Goal: Task Accomplishment & Management: Manage account settings

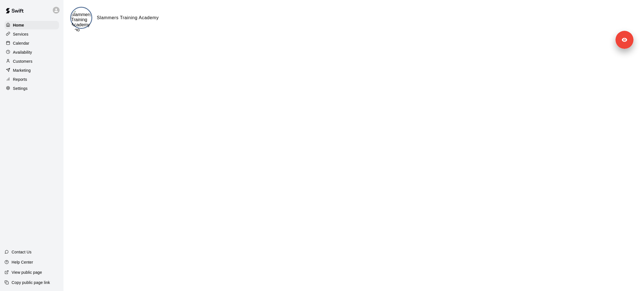
click at [26, 63] on p "Customers" at bounding box center [22, 61] width 19 height 6
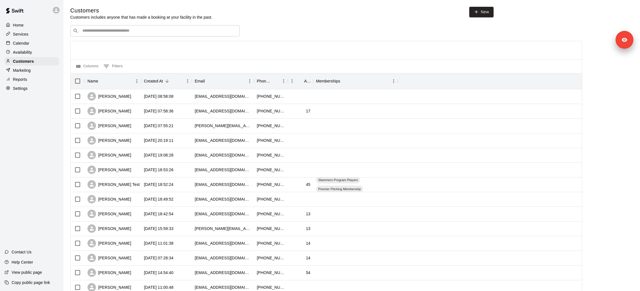
click at [116, 34] on div "​ ​" at bounding box center [154, 30] width 169 height 11
paste input "**********"
type input "**********"
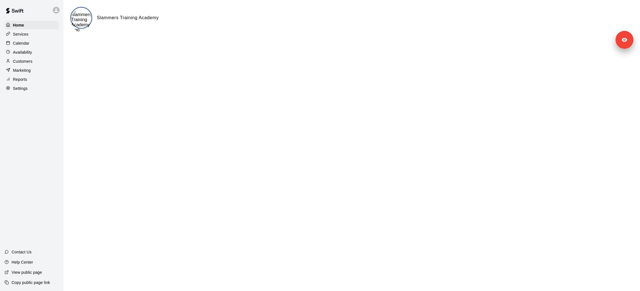
click at [32, 62] on div "Customers" at bounding box center [32, 61] width 54 height 8
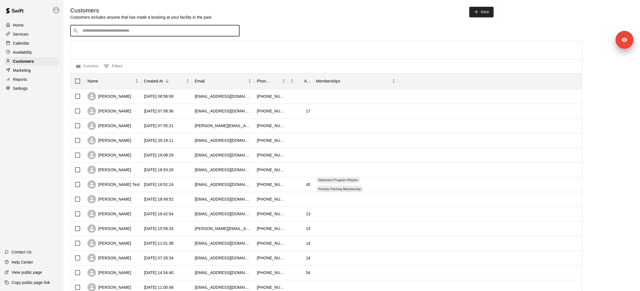
click at [102, 32] on input "Search customers by name or email" at bounding box center [159, 31] width 156 height 6
paste input "**********"
type input "**********"
click at [99, 41] on p "Sean McMahon" at bounding box center [103, 43] width 34 height 6
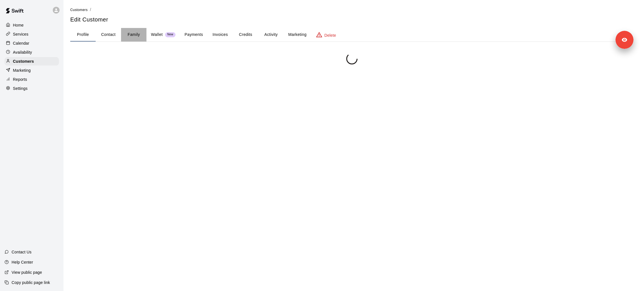
click at [128, 34] on button "Family" at bounding box center [133, 35] width 25 height 14
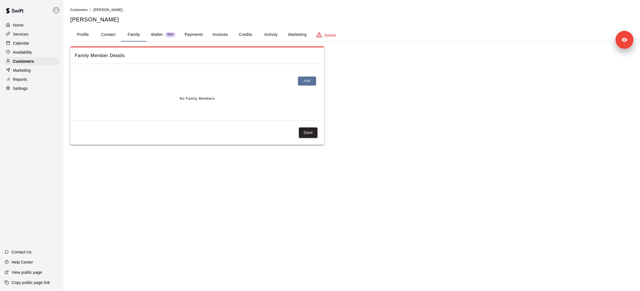
click at [33, 282] on p "Copy public page link" at bounding box center [31, 283] width 38 height 6
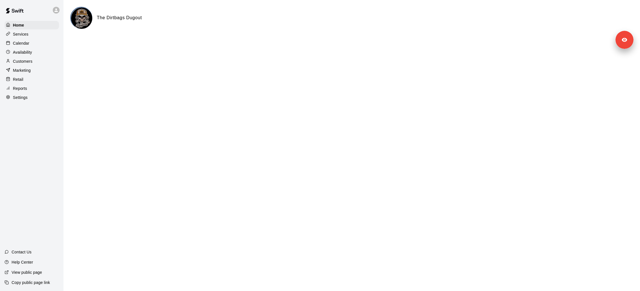
click at [36, 34] on div "Services" at bounding box center [32, 34] width 54 height 8
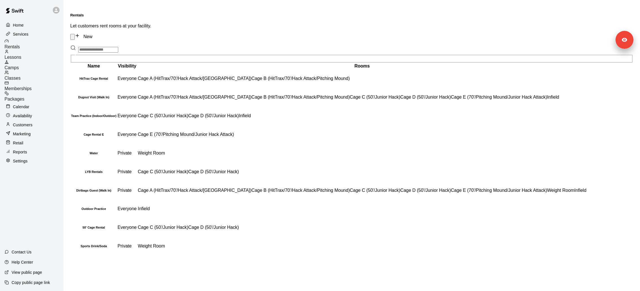
click at [50, 74] on div "Rentals Lessons Camps Classes Memberships Packages" at bounding box center [34, 70] width 59 height 63
click at [50, 81] on div "Memberships" at bounding box center [34, 86] width 59 height 10
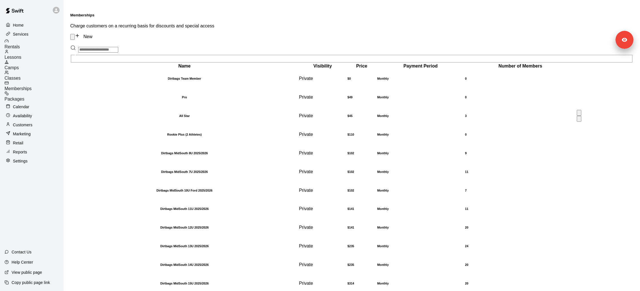
click at [161, 119] on th "All Star" at bounding box center [184, 116] width 227 height 18
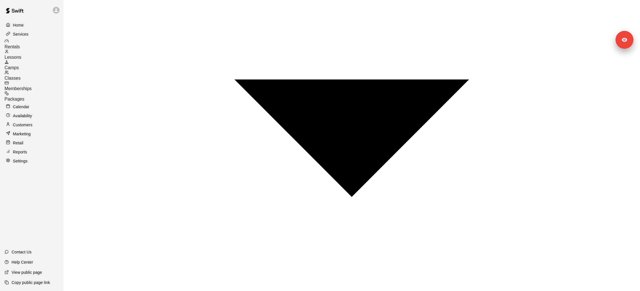
scroll to position [476, 0]
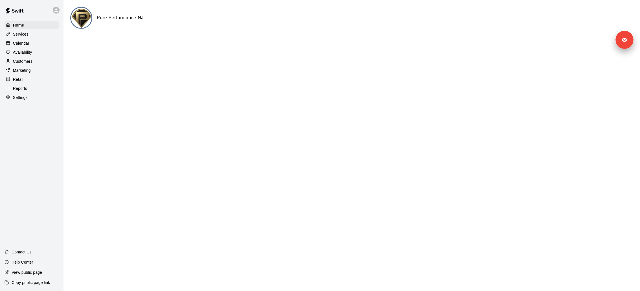
click at [48, 30] on div "Services" at bounding box center [32, 34] width 54 height 8
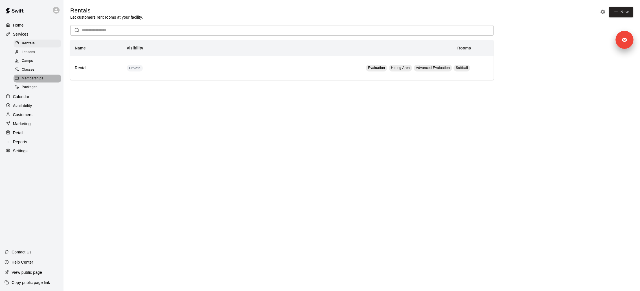
click at [37, 79] on span "Memberships" at bounding box center [32, 79] width 21 height 6
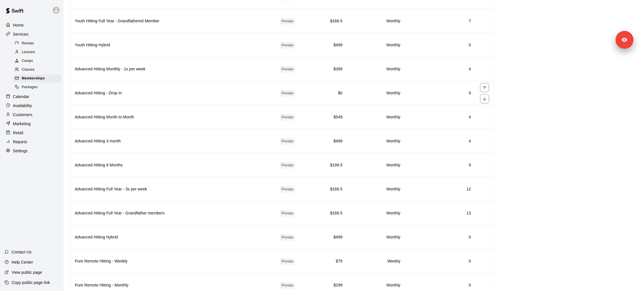
scroll to position [561, 0]
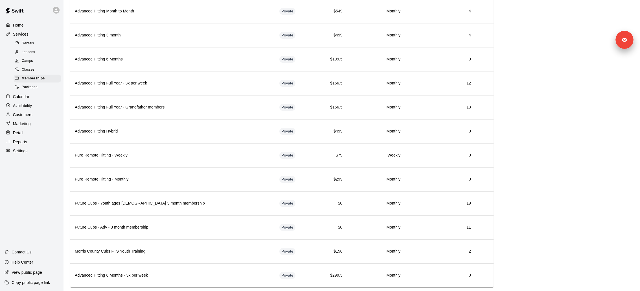
click at [35, 68] on div "Classes" at bounding box center [38, 70] width 48 height 8
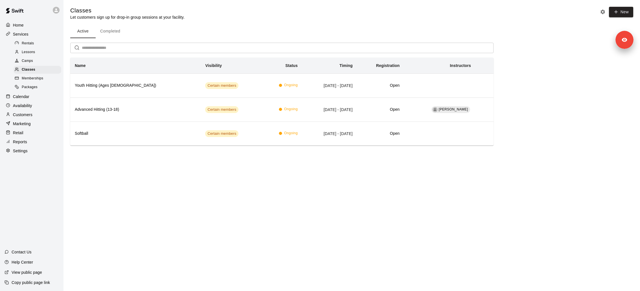
click at [58, 11] on icon at bounding box center [56, 10] width 5 height 5
click at [36, 229] on div at bounding box center [320, 145] width 640 height 291
click at [28, 273] on p "View public page" at bounding box center [27, 272] width 30 height 6
click at [33, 61] on span "Camps" at bounding box center [27, 61] width 11 height 6
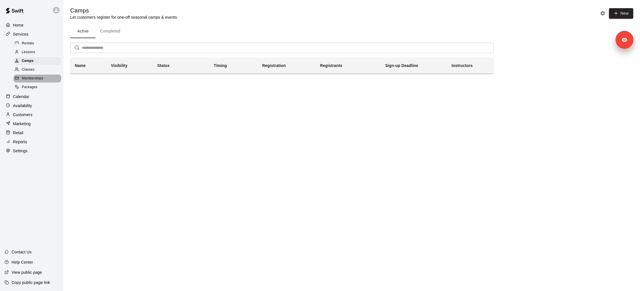
click at [34, 75] on div "Memberships" at bounding box center [38, 79] width 48 height 8
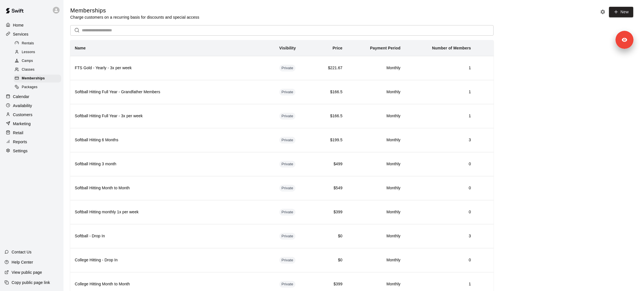
click at [38, 66] on div "Classes" at bounding box center [38, 70] width 48 height 8
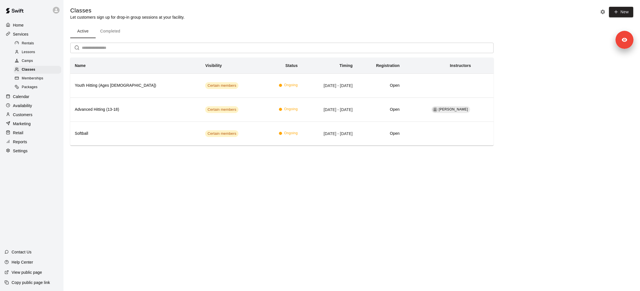
click at [112, 35] on button "Completed" at bounding box center [110, 32] width 29 height 14
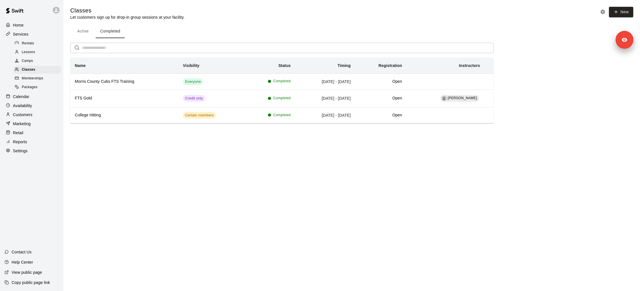
click at [89, 33] on button "Active" at bounding box center [82, 32] width 25 height 14
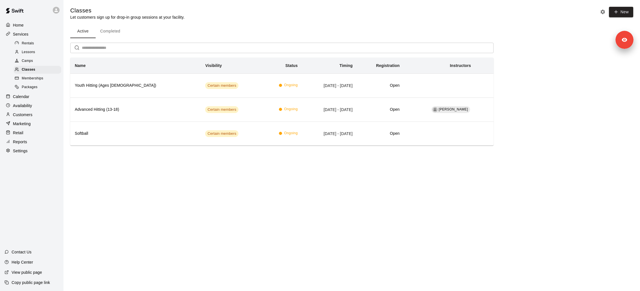
click at [39, 78] on span "Memberships" at bounding box center [32, 79] width 21 height 6
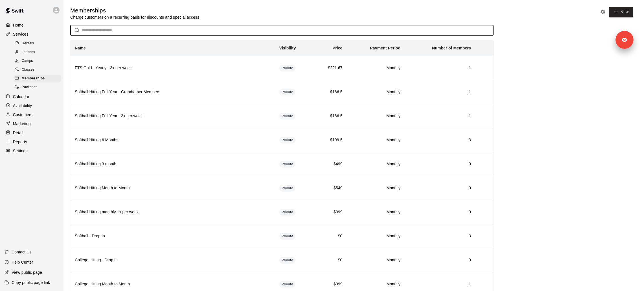
click at [114, 30] on input "text" at bounding box center [288, 30] width 412 height 10
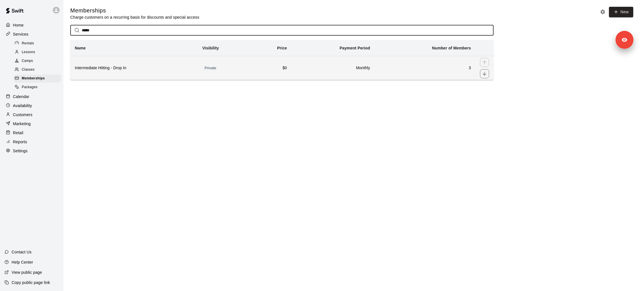
type input "*****"
click at [126, 71] on th "Intermediate Hitting - Drop In" at bounding box center [134, 68] width 128 height 24
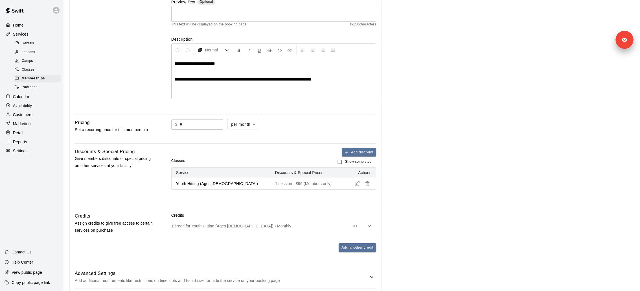
scroll to position [83, 0]
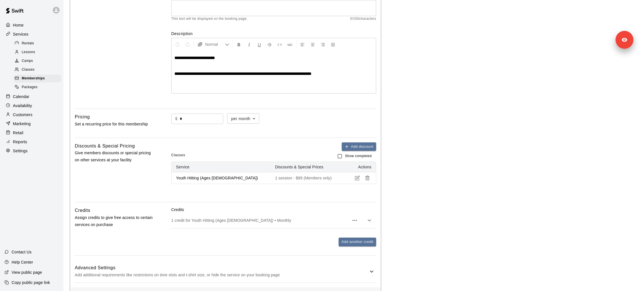
click at [208, 220] on p "1 credit for Youth Hitting (Ages 9-12) • Monthly" at bounding box center [260, 220] width 178 height 6
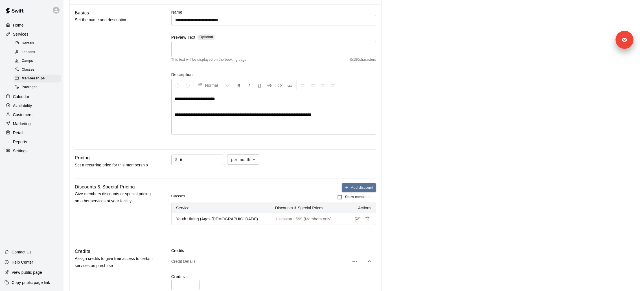
scroll to position [43, 0]
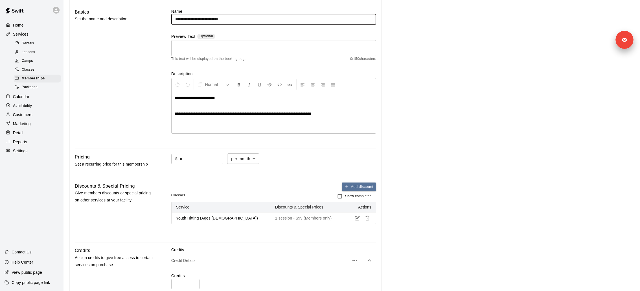
drag, startPoint x: 242, startPoint y: 20, endPoint x: 171, endPoint y: 17, distance: 70.3
click at [171, 17] on input "**********" at bounding box center [273, 19] width 205 height 10
click at [218, 16] on input "**********" at bounding box center [273, 19] width 205 height 10
drag, startPoint x: 214, startPoint y: 19, endPoint x: 230, endPoint y: 24, distance: 17.3
click at [230, 24] on div "**********" at bounding box center [273, 76] width 205 height 136
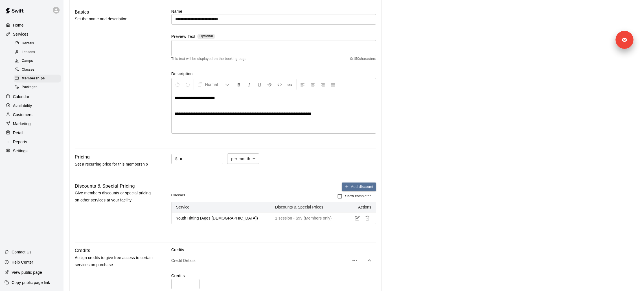
click at [137, 56] on div "Basics Set the name and description" at bounding box center [114, 76] width 78 height 136
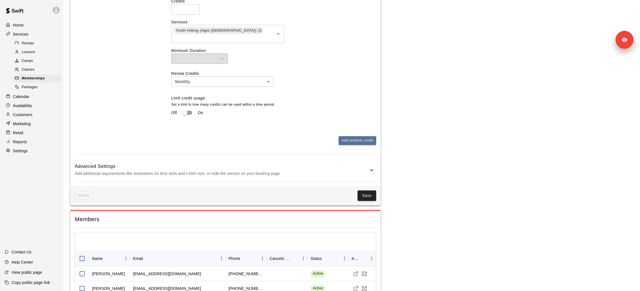
scroll to position [362, 0]
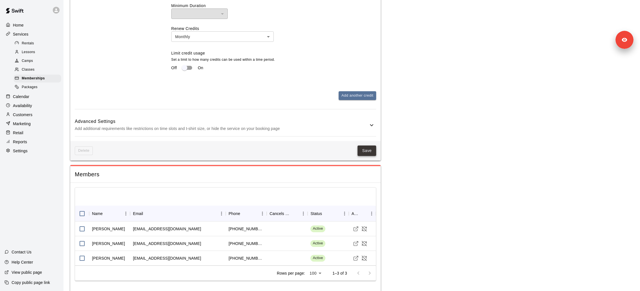
click at [366, 145] on button "Save" at bounding box center [367, 150] width 19 height 10
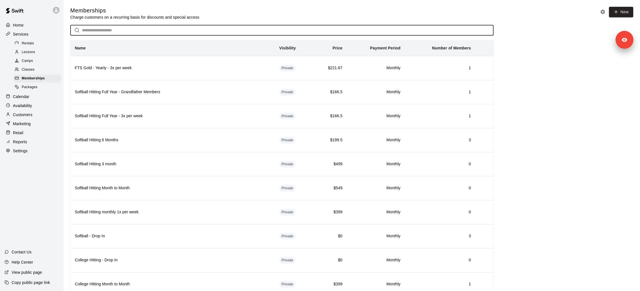
click at [135, 28] on input "text" at bounding box center [288, 30] width 412 height 10
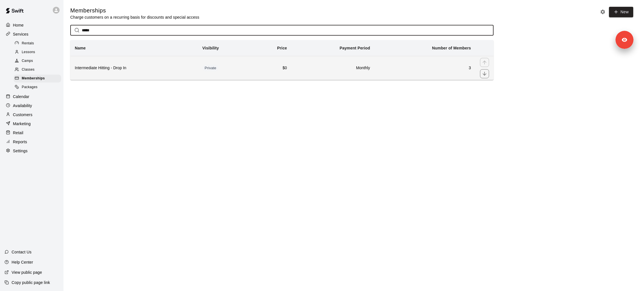
type input "*****"
click at [113, 66] on h6 "Intermediate Hitting - Drop In" at bounding box center [134, 68] width 119 height 6
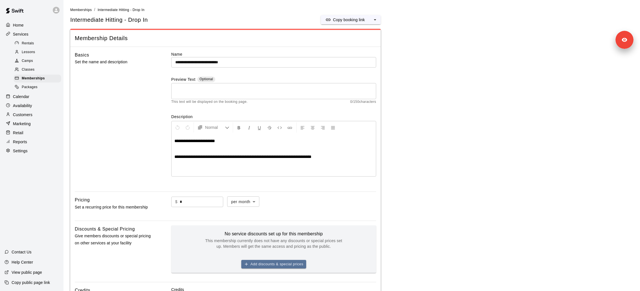
scroll to position [235, 0]
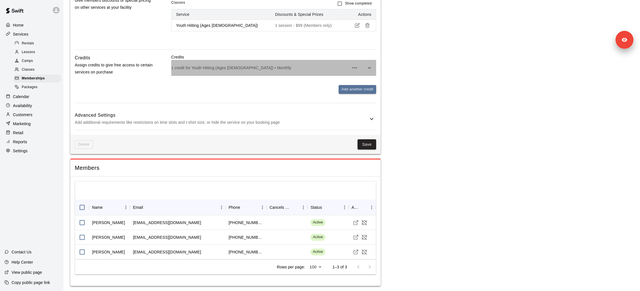
click at [221, 64] on div "1 credit for Youth Hitting (Ages 9-12) • Monthly" at bounding box center [273, 68] width 205 height 16
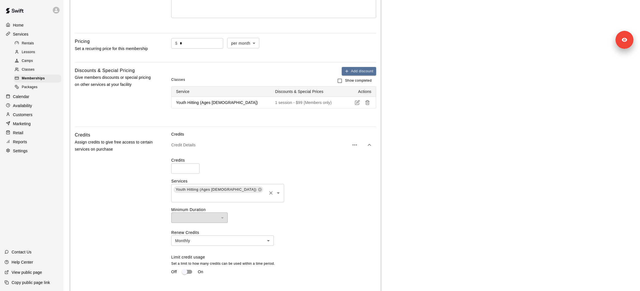
scroll to position [193, 0]
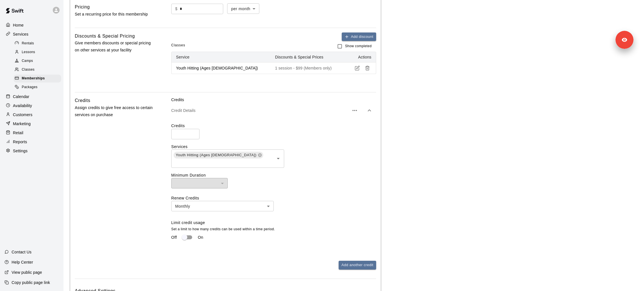
click at [181, 133] on input "*" at bounding box center [185, 134] width 28 height 10
type input "*"
click at [310, 124] on label "Credits" at bounding box center [273, 126] width 205 height 6
click at [356, 110] on icon "button" at bounding box center [355, 110] width 7 height 7
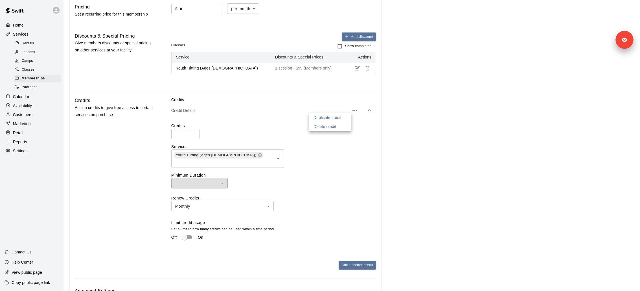
click at [342, 128] on li "Delete credit" at bounding box center [330, 126] width 42 height 9
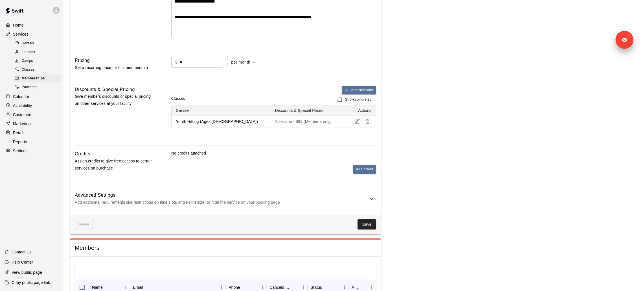
scroll to position [137, 0]
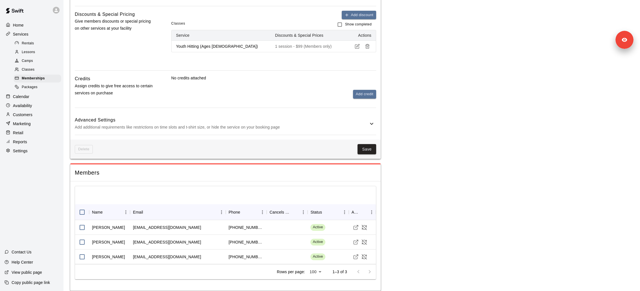
scroll to position [215, 0]
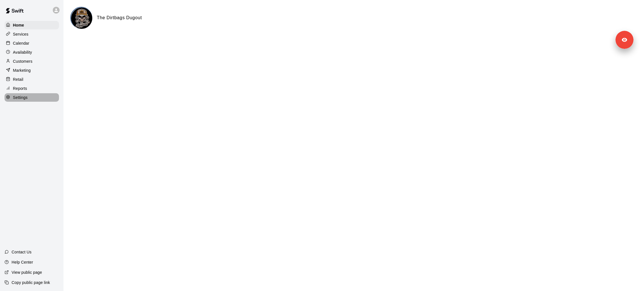
click at [24, 98] on p "Settings" at bounding box center [20, 98] width 15 height 6
select select "**"
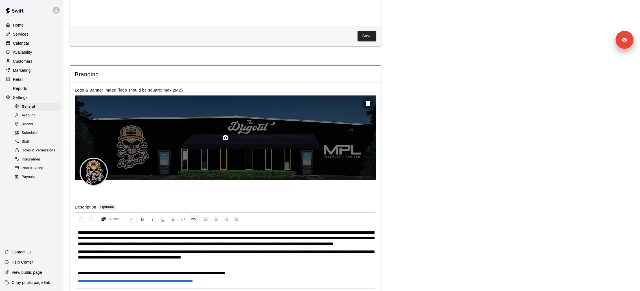
scroll to position [1165, 0]
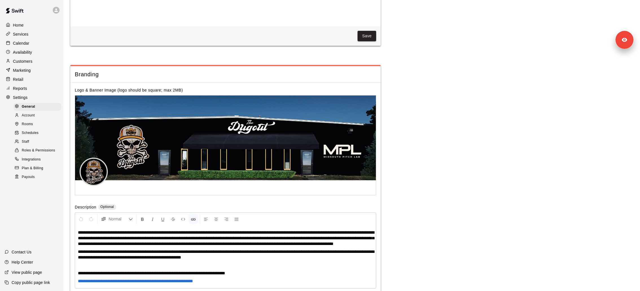
click at [30, 143] on div "Staff" at bounding box center [38, 142] width 48 height 8
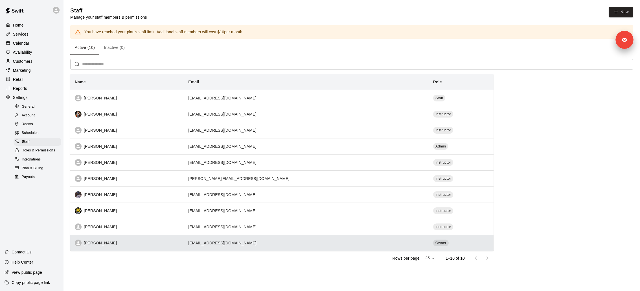
click at [132, 237] on th "Dennis Finley" at bounding box center [127, 243] width 114 height 16
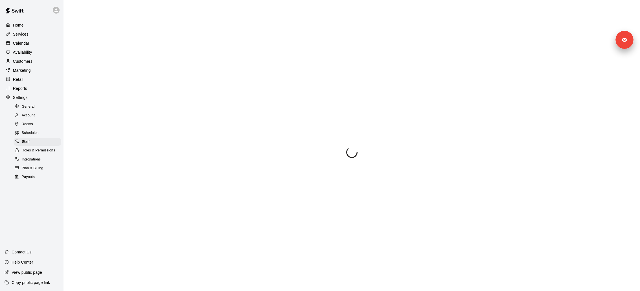
scroll to position [15, 0]
select select "**"
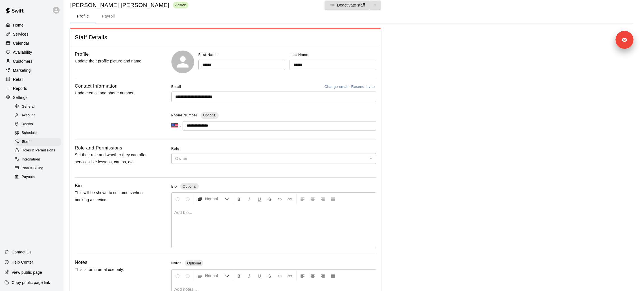
click at [209, 126] on input "**********" at bounding box center [280, 125] width 194 height 9
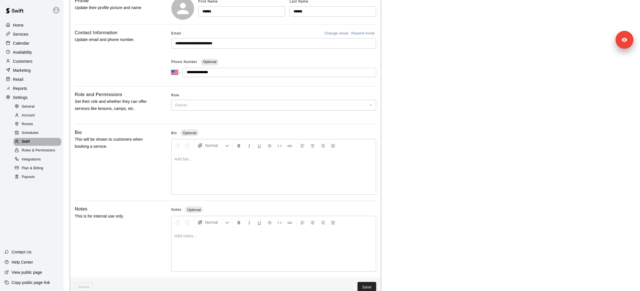
click at [36, 143] on div "Staff" at bounding box center [38, 142] width 48 height 8
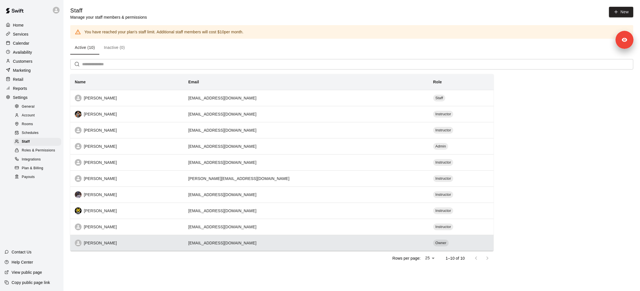
click at [249, 242] on td "dirtbagsmidsouth@gmail.com" at bounding box center [306, 243] width 245 height 16
select select "**"
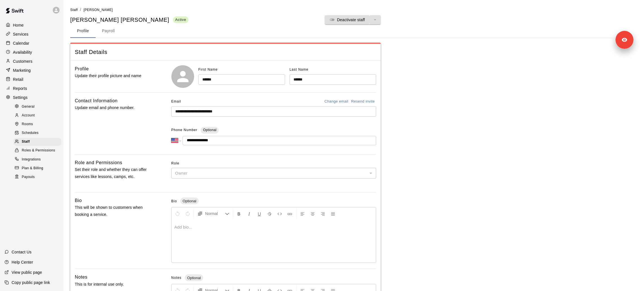
scroll to position [15, 0]
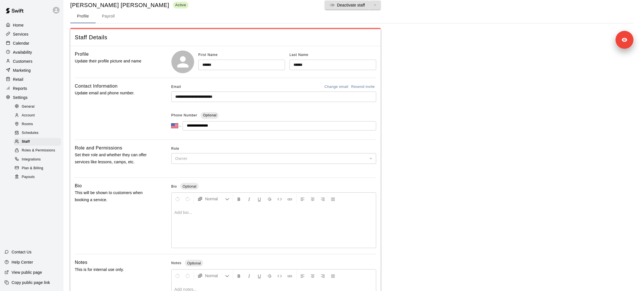
click at [198, 93] on input "**********" at bounding box center [273, 96] width 205 height 10
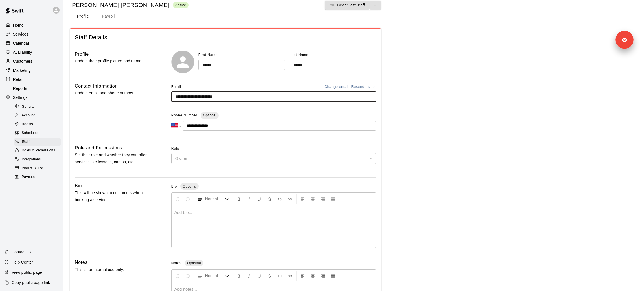
click at [198, 93] on input "**********" at bounding box center [273, 96] width 205 height 10
click at [22, 61] on p "Customers" at bounding box center [22, 61] width 19 height 6
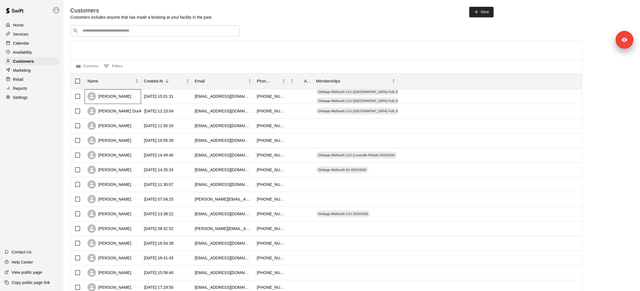
click at [117, 96] on div "Chasity Perry" at bounding box center [110, 96] width 44 height 8
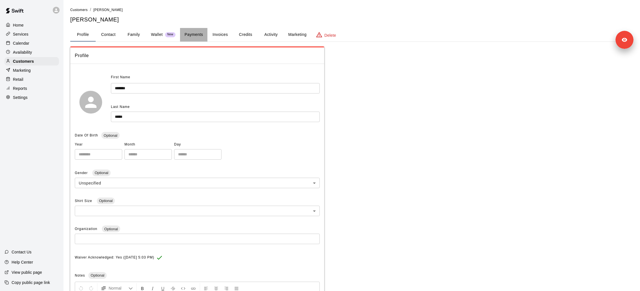
click at [197, 30] on button "Payments" at bounding box center [193, 35] width 27 height 14
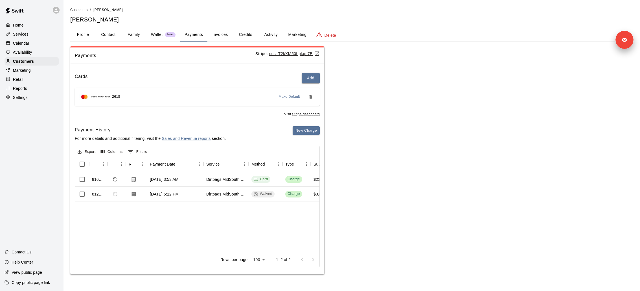
click at [292, 53] on u "cus_T2kXM50bpkgs7E" at bounding box center [294, 53] width 51 height 5
click at [31, 31] on div "Services" at bounding box center [32, 34] width 54 height 8
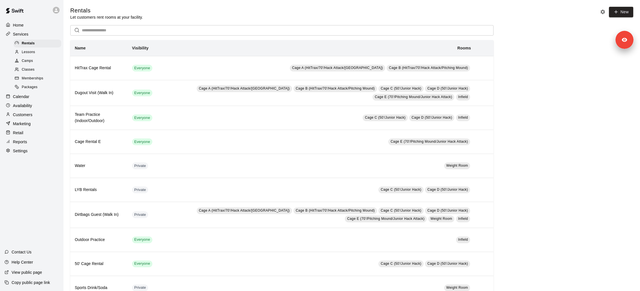
click at [37, 71] on div "Classes" at bounding box center [38, 70] width 48 height 8
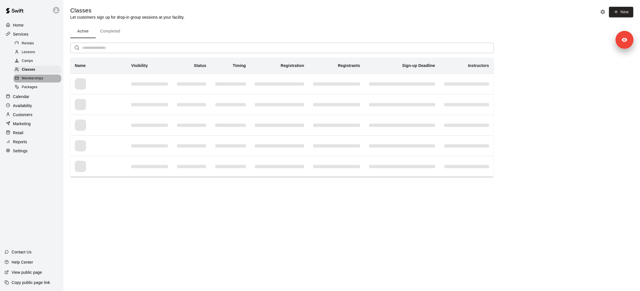
click at [39, 77] on span "Memberships" at bounding box center [32, 79] width 21 height 6
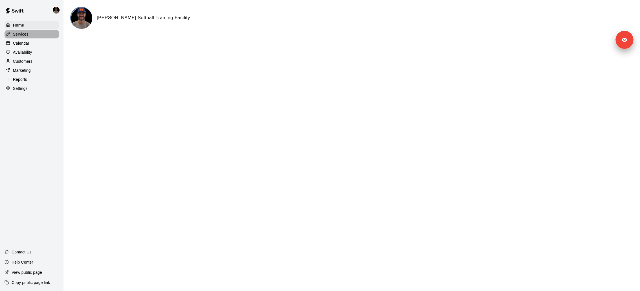
click at [32, 34] on div "Services" at bounding box center [32, 34] width 54 height 8
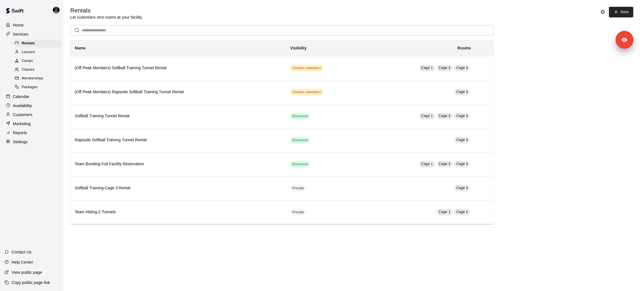
click at [34, 52] on span "Lessons" at bounding box center [29, 52] width 14 height 6
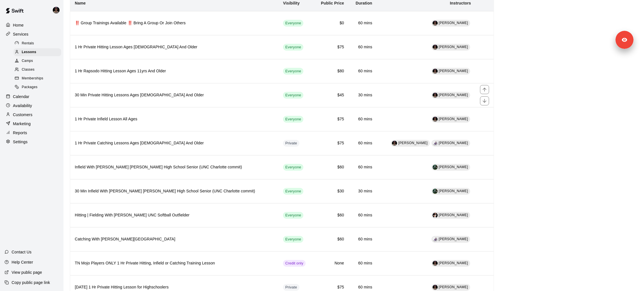
scroll to position [64, 0]
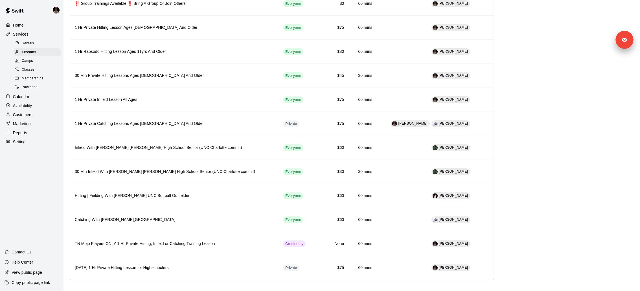
click at [40, 73] on div "Classes" at bounding box center [38, 70] width 48 height 8
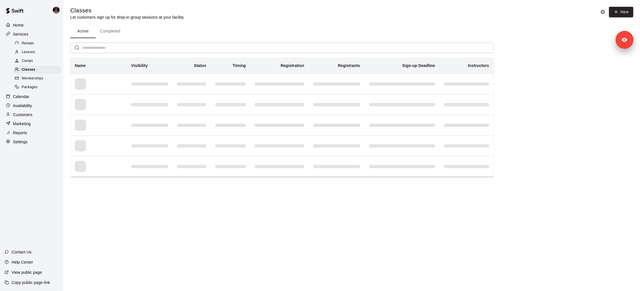
click at [40, 81] on span "Memberships" at bounding box center [32, 79] width 21 height 6
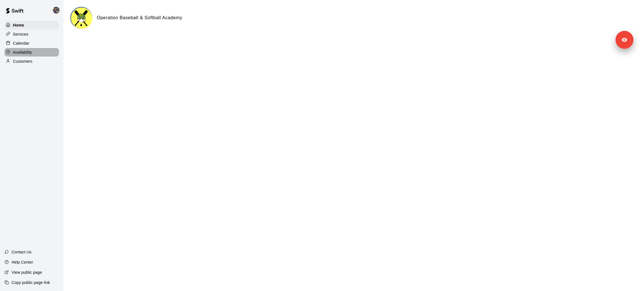
click at [29, 52] on p "Availability" at bounding box center [22, 52] width 19 height 6
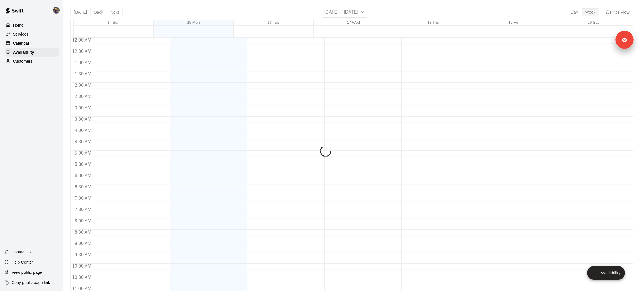
scroll to position [282, 0]
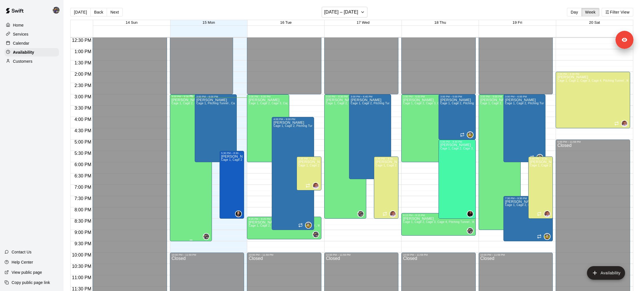
click at [179, 122] on div "Chirstina Moncivais Cage 1, Cage 2, Cage 3, Cage 4, Pitching Tunnel , Weightroom" at bounding box center [191, 243] width 39 height 291
click at [180, 100] on icon "edit" at bounding box center [177, 103] width 7 height 7
type input "**********"
click at [217, 110] on div "Jhonny Montoya Cage 1, Pitching Tunnel , Cage 2" at bounding box center [216, 243] width 39 height 291
click at [203, 106] on icon "edit" at bounding box center [202, 103] width 7 height 7
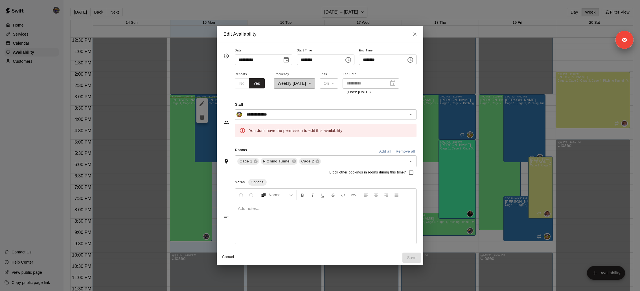
type input "**********"
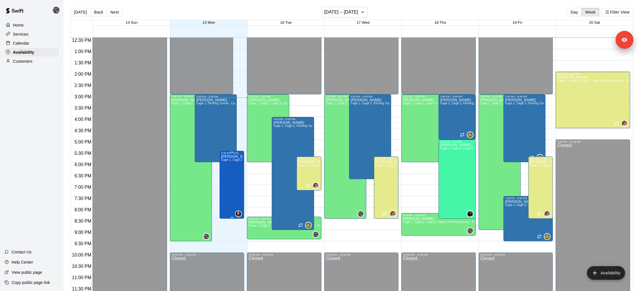
click at [230, 154] on div "5:30 PM – 8:30 PM" at bounding box center [231, 153] width 21 height 3
click at [232, 159] on div at bounding box center [226, 163] width 11 height 25
click at [226, 159] on icon "edit" at bounding box center [227, 157] width 7 height 7
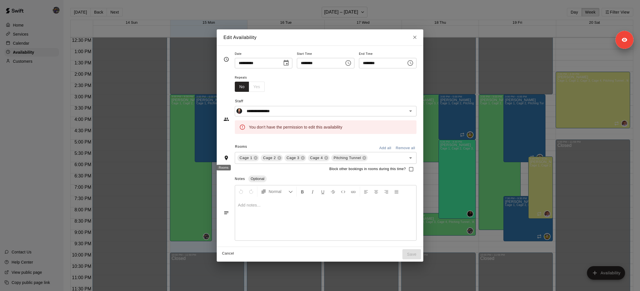
type input "**********"
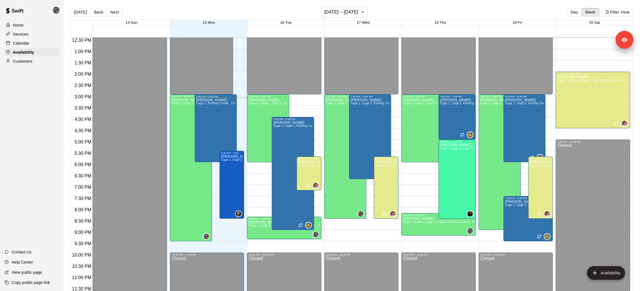
click at [30, 32] on div "Services" at bounding box center [32, 34] width 54 height 8
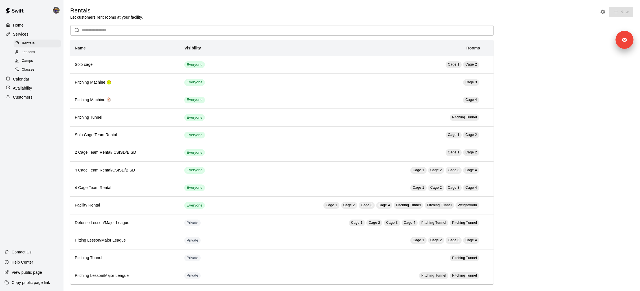
click at [45, 54] on div "Lessons" at bounding box center [38, 52] width 48 height 8
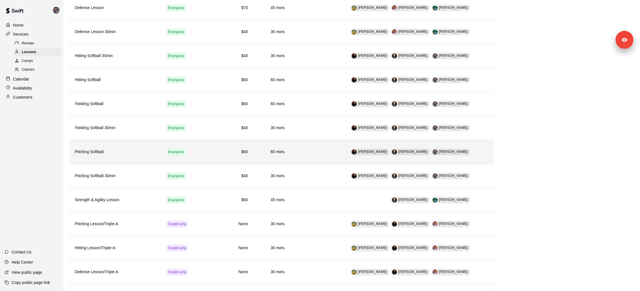
scroll to position [152, 0]
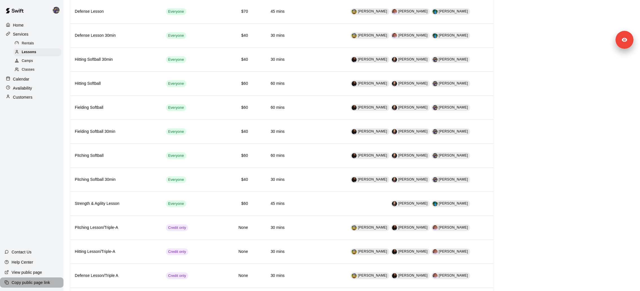
click at [50, 283] on p "Copy public page link" at bounding box center [31, 283] width 38 height 6
click at [30, 79] on div "Calendar" at bounding box center [32, 79] width 54 height 8
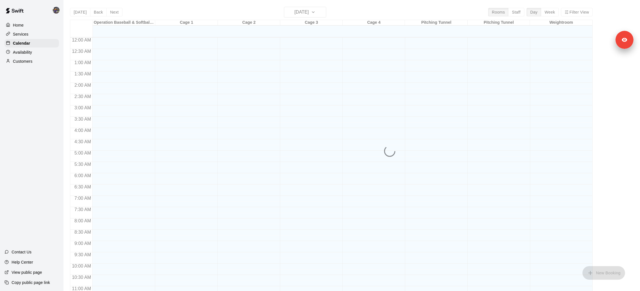
scroll to position [265, 0]
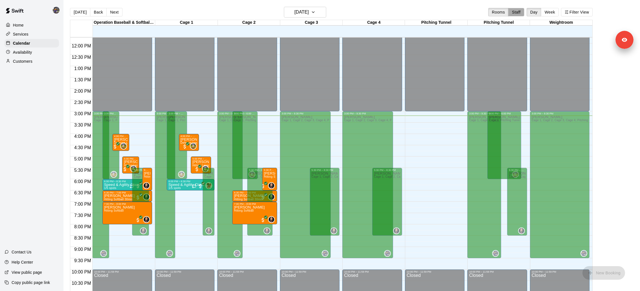
click at [518, 12] on button "Staff" at bounding box center [516, 12] width 16 height 8
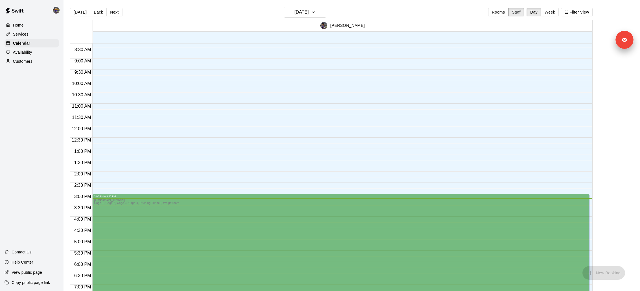
scroll to position [157, 0]
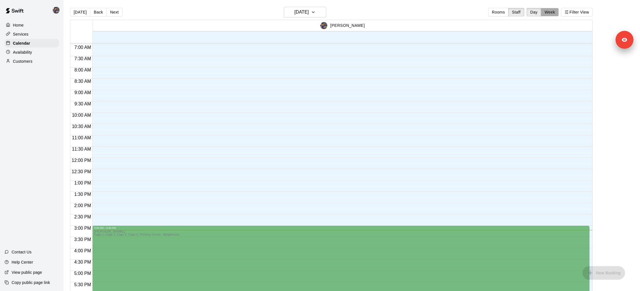
click at [548, 14] on button "Week" at bounding box center [550, 12] width 18 height 8
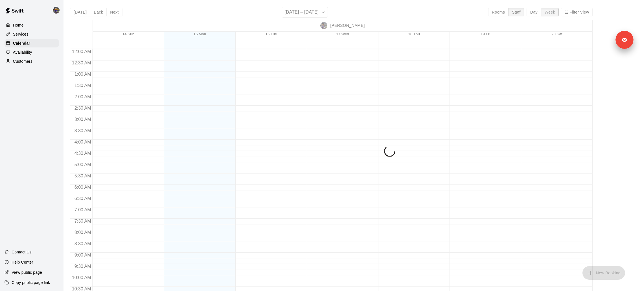
scroll to position [294, 0]
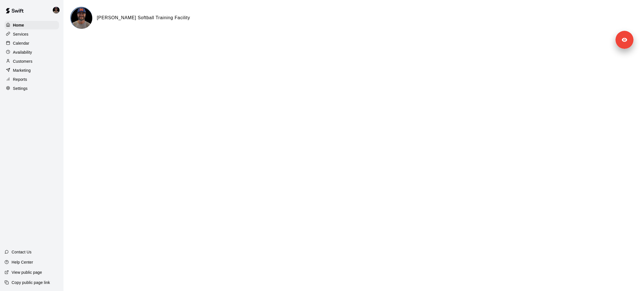
click at [37, 32] on div "Services" at bounding box center [32, 34] width 54 height 8
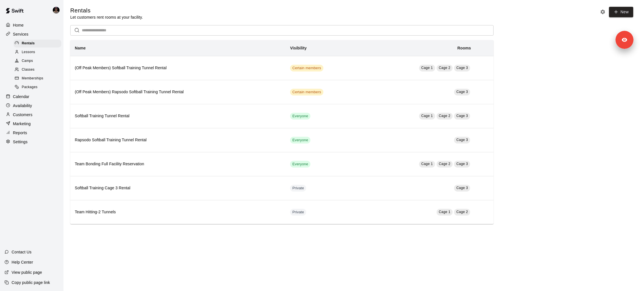
click at [36, 51] on div "Lessons" at bounding box center [38, 52] width 48 height 8
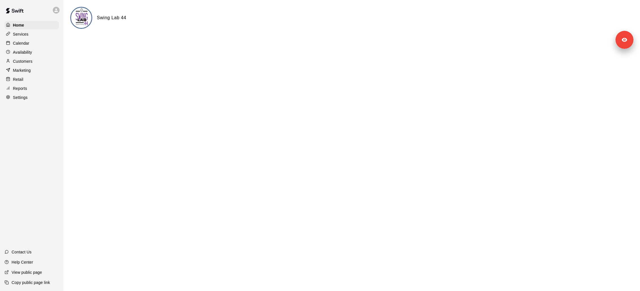
click at [44, 32] on div "Services" at bounding box center [32, 34] width 54 height 8
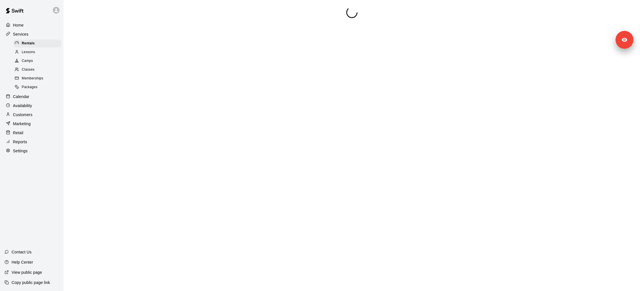
click at [39, 62] on div "Camps" at bounding box center [38, 61] width 48 height 8
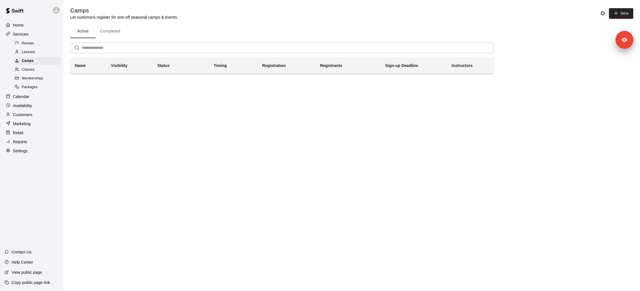
click at [38, 68] on div "Classes" at bounding box center [38, 70] width 48 height 8
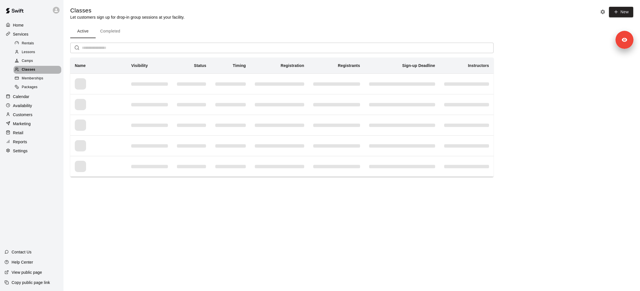
click at [32, 67] on span "Classes" at bounding box center [29, 70] width 14 height 6
click at [57, 12] on icon at bounding box center [55, 9] width 3 height 3
click at [225, 30] on div at bounding box center [320, 145] width 640 height 291
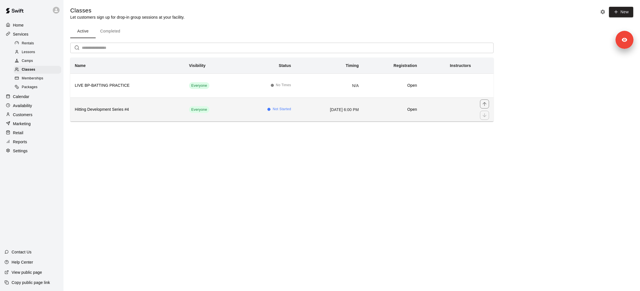
click at [237, 101] on td "Not Started" at bounding box center [266, 109] width 59 height 24
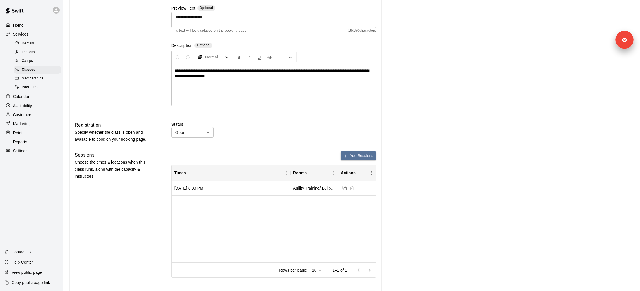
scroll to position [71, 0]
click at [203, 188] on div "Friday, September 19, 2025 at 6:00 PM" at bounding box center [188, 188] width 29 height 6
click at [31, 93] on div "Calendar" at bounding box center [32, 96] width 54 height 8
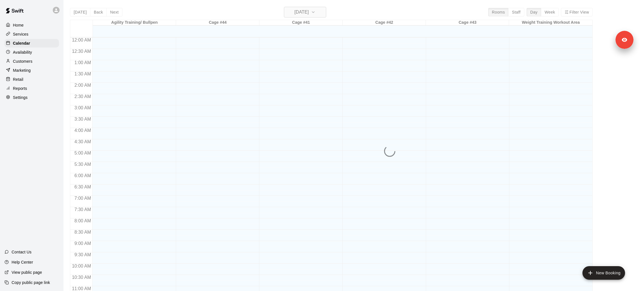
scroll to position [265, 0]
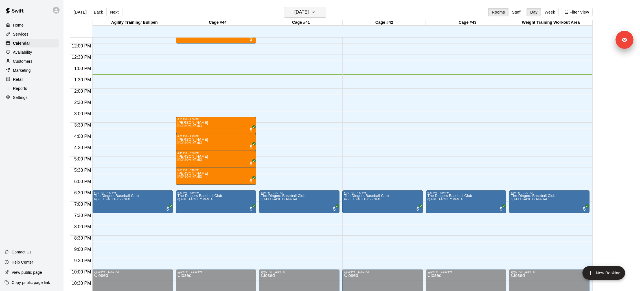
click at [309, 10] on h6 "Monday Sep 15" at bounding box center [301, 12] width 14 height 8
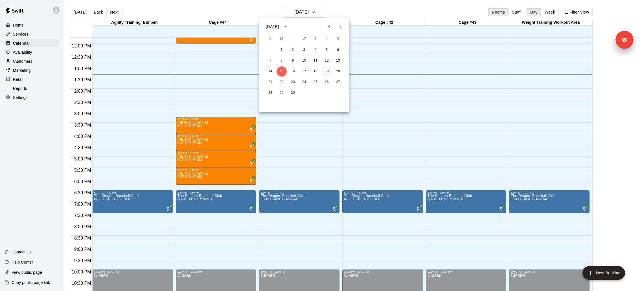
click at [327, 72] on button "19" at bounding box center [327, 71] width 10 height 10
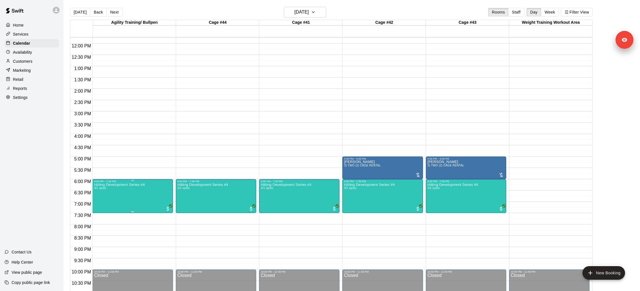
click at [95, 189] on button "edit" at bounding box center [99, 188] width 11 height 11
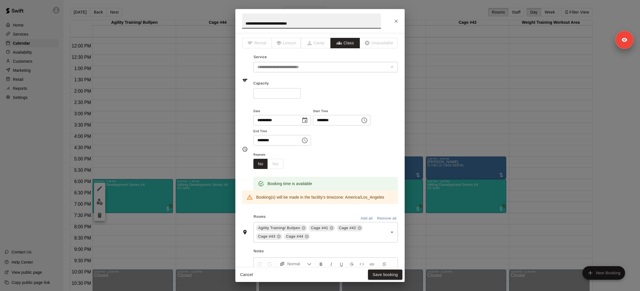
click at [272, 23] on input "**********" at bounding box center [311, 21] width 139 height 15
click at [327, 20] on input "**********" at bounding box center [311, 21] width 139 height 15
click at [453, 29] on div "**********" at bounding box center [320, 145] width 640 height 291
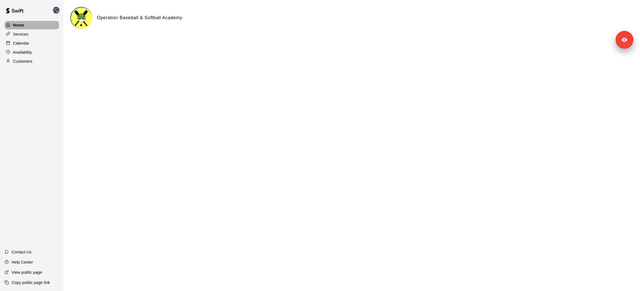
click at [22, 29] on div "Home" at bounding box center [32, 25] width 54 height 8
click at [22, 33] on p "Services" at bounding box center [21, 34] width 16 height 6
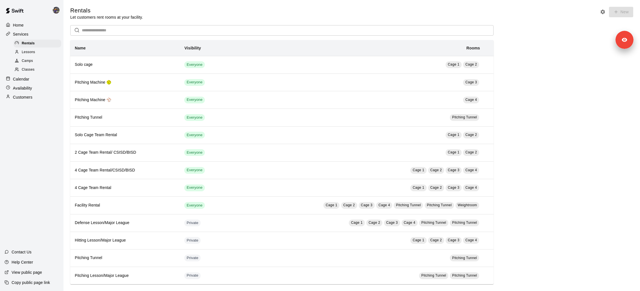
click at [40, 51] on div "Lessons" at bounding box center [38, 52] width 48 height 8
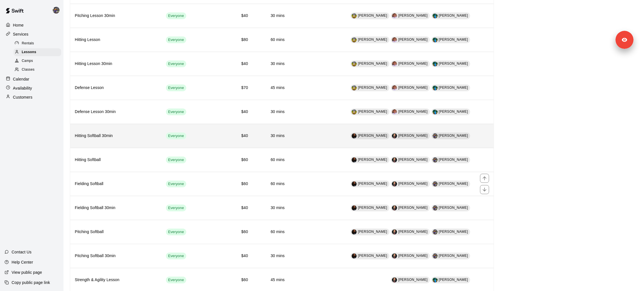
scroll to position [83, 0]
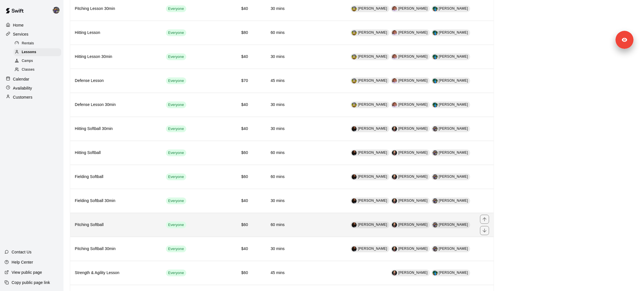
click at [139, 224] on h6 "Pitching Softball" at bounding box center [116, 225] width 82 height 6
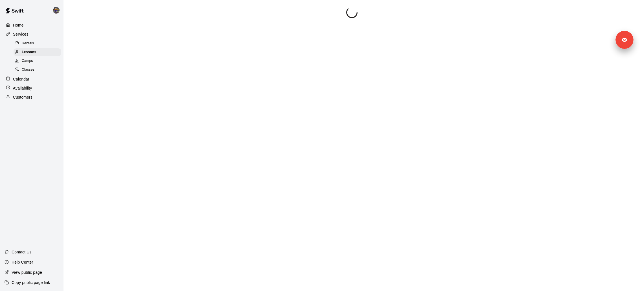
scroll to position [9, 0]
click at [49, 288] on div "Contact Us Help Center View public page Copy public page link" at bounding box center [32, 269] width 64 height 44
click at [38, 280] on p "Copy public page link" at bounding box center [31, 283] width 38 height 6
click at [34, 51] on span "Lessons" at bounding box center [29, 52] width 15 height 6
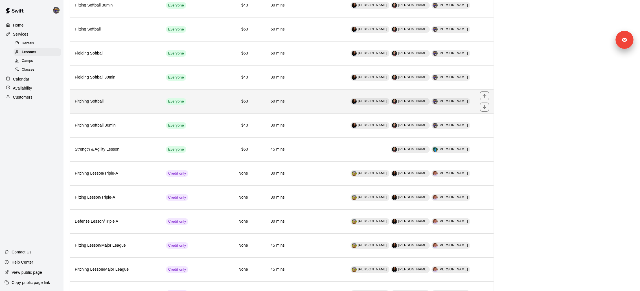
scroll to position [202, 0]
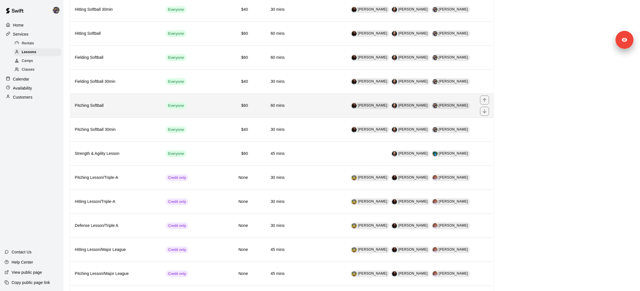
click at [126, 102] on h6 "Pitching Softball" at bounding box center [116, 105] width 82 height 6
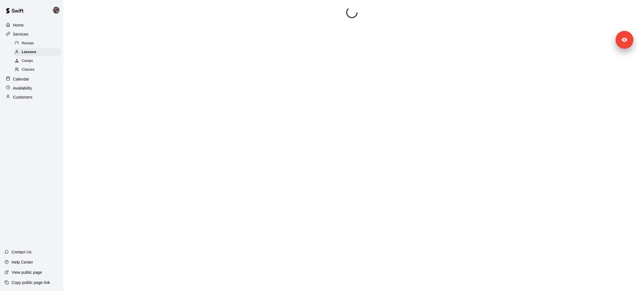
click at [57, 12] on img at bounding box center [56, 10] width 7 height 7
click at [38, 92] on div at bounding box center [320, 145] width 640 height 291
click at [31, 95] on p "Customers" at bounding box center [22, 97] width 19 height 6
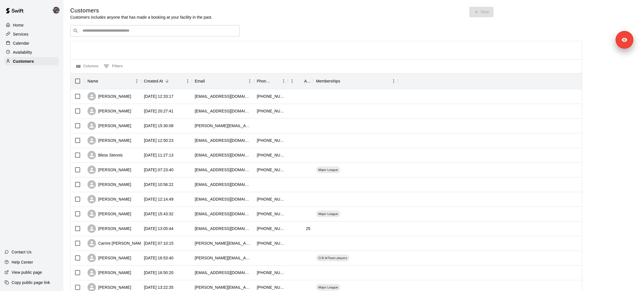
click at [29, 35] on div "Services" at bounding box center [32, 34] width 54 height 8
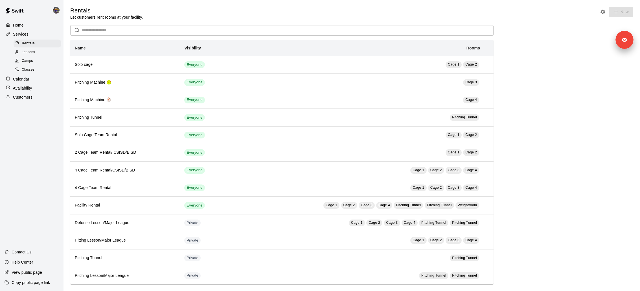
click at [37, 53] on div "Lessons" at bounding box center [38, 52] width 48 height 8
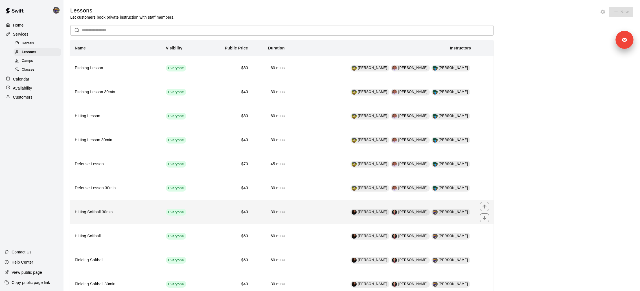
scroll to position [108, 0]
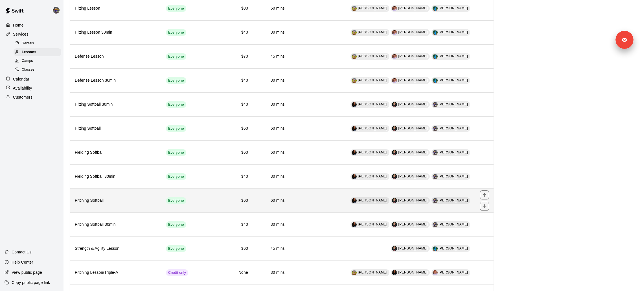
click at [128, 198] on h6 "Pitching Softball" at bounding box center [116, 200] width 82 height 6
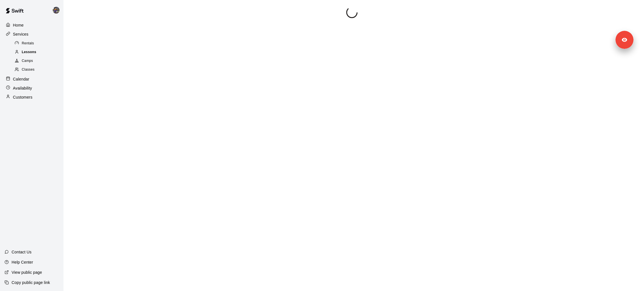
click at [36, 53] on span "Lessons" at bounding box center [29, 52] width 15 height 6
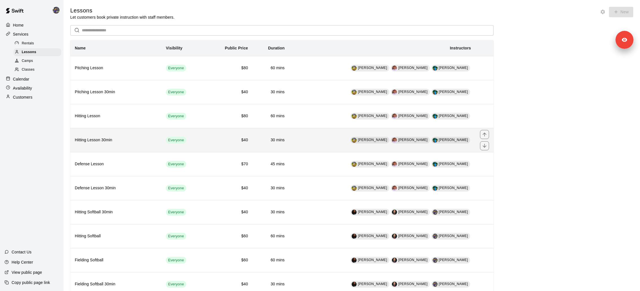
click at [113, 141] on h6 "Hitting Lesson 30min" at bounding box center [116, 140] width 82 height 6
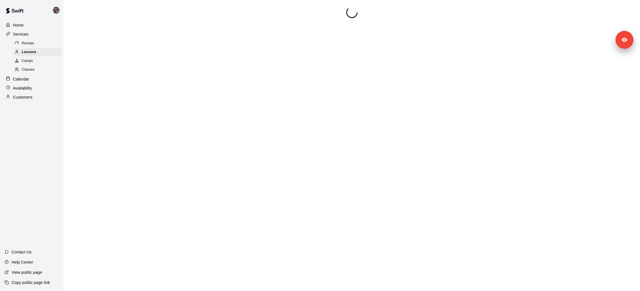
click at [55, 8] on img at bounding box center [56, 10] width 7 height 7
click at [187, 179] on div at bounding box center [320, 145] width 640 height 291
click at [36, 274] on p "View public page" at bounding box center [27, 272] width 30 height 6
click at [33, 33] on div "Services" at bounding box center [32, 34] width 54 height 8
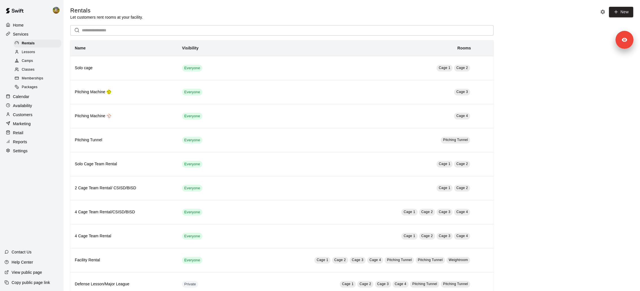
click at [33, 51] on span "Lessons" at bounding box center [29, 52] width 14 height 6
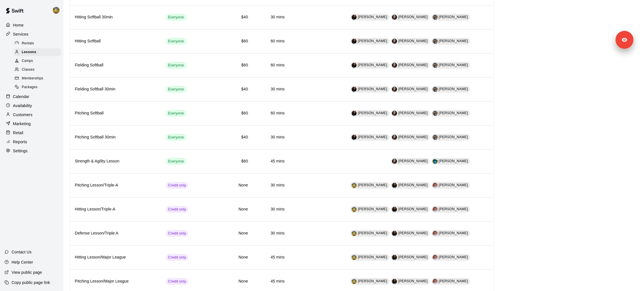
scroll to position [230, 0]
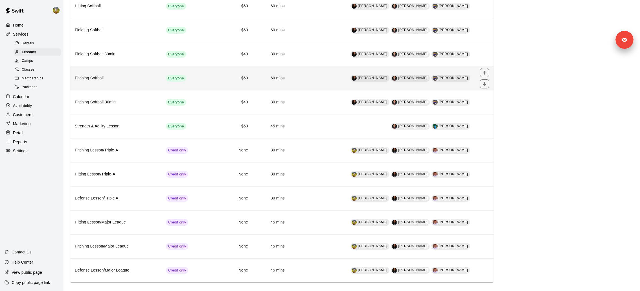
click at [136, 75] on h6 "Pitching Softball" at bounding box center [116, 78] width 82 height 6
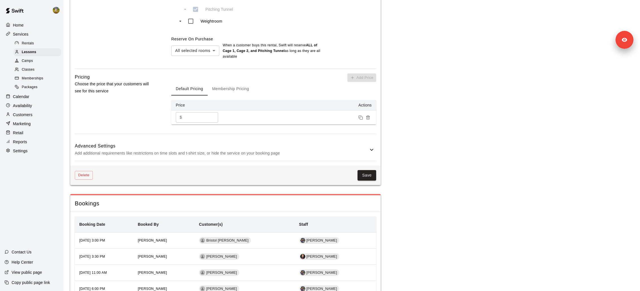
scroll to position [342, 0]
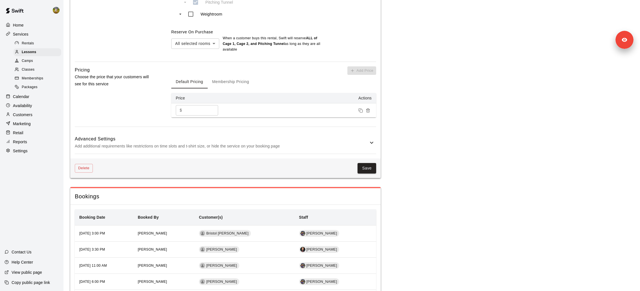
click at [213, 147] on p "Add additional requirements like restrictions on time slots and t-shirt size, o…" at bounding box center [222, 146] width 294 height 7
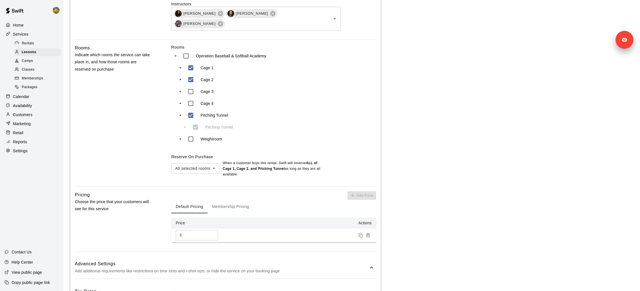
scroll to position [198, 0]
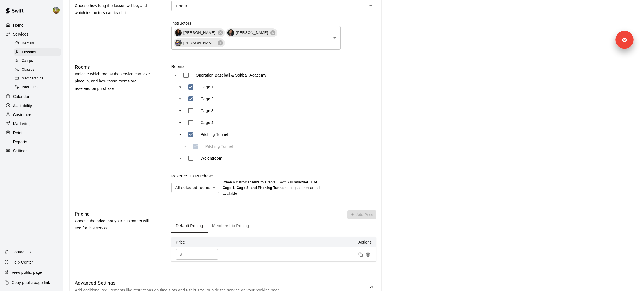
click at [29, 152] on div "Settings" at bounding box center [32, 151] width 54 height 8
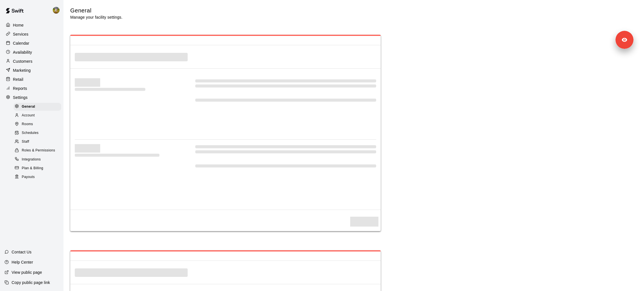
select select "**"
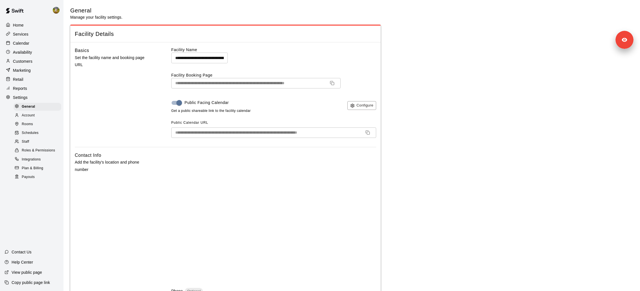
click at [43, 155] on link "Integrations" at bounding box center [39, 159] width 50 height 9
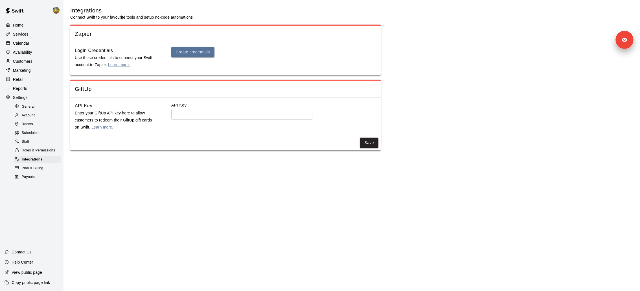
click at [45, 144] on div "Staff" at bounding box center [38, 142] width 48 height 8
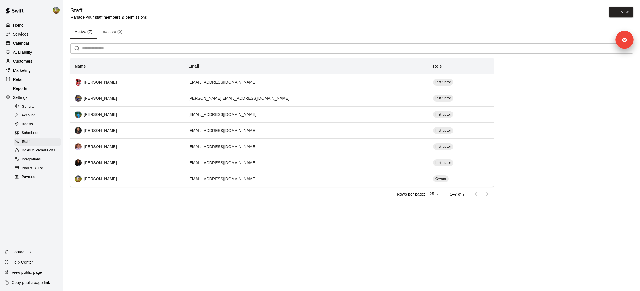
click at [45, 156] on div "Integrations" at bounding box center [38, 160] width 48 height 8
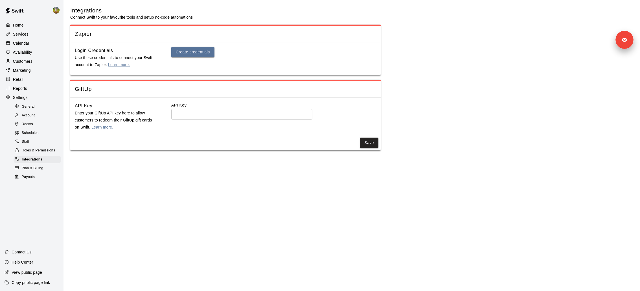
click at [45, 150] on span "Roles & Permissions" at bounding box center [38, 151] width 33 height 6
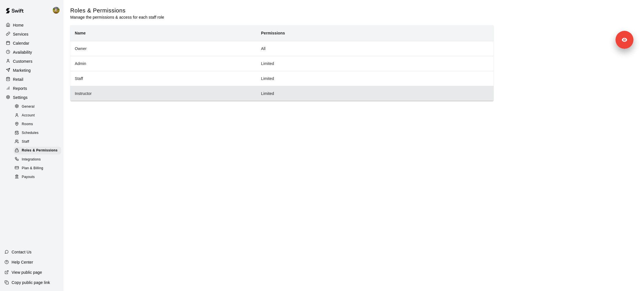
click at [127, 96] on th "Instructor" at bounding box center [163, 93] width 186 height 15
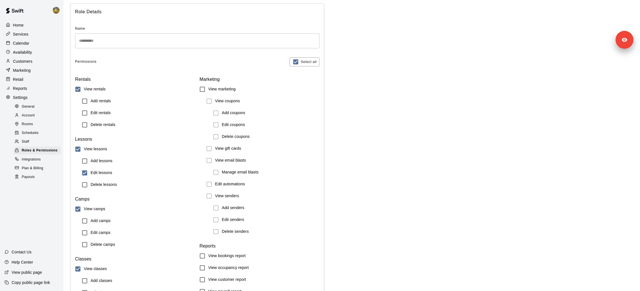
scroll to position [26, 0]
click at [46, 35] on div "Services" at bounding box center [32, 34] width 54 height 8
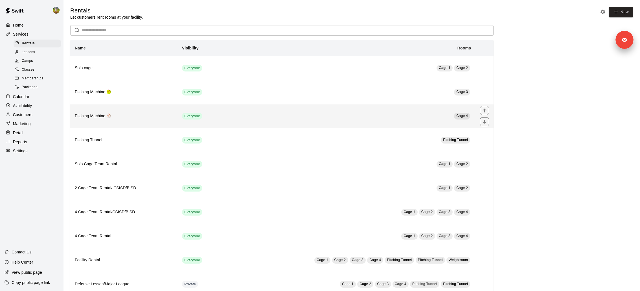
scroll to position [84, 0]
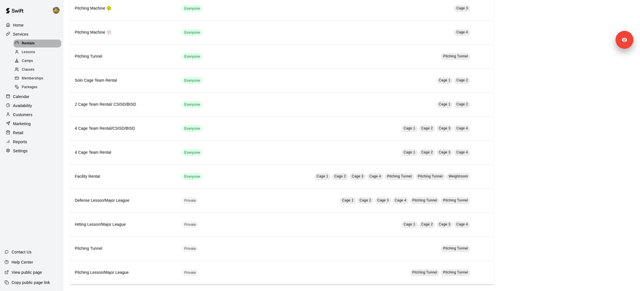
click at [22, 46] on div "Rentals" at bounding box center [38, 44] width 48 height 8
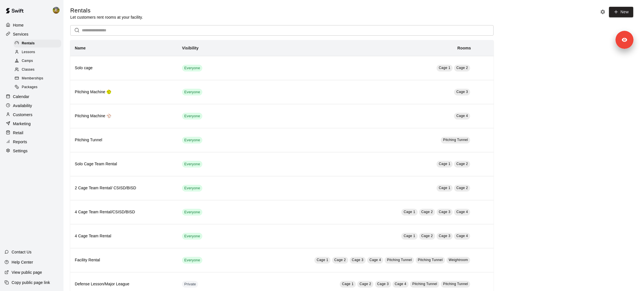
click at [23, 54] on span "Lessons" at bounding box center [29, 52] width 14 height 6
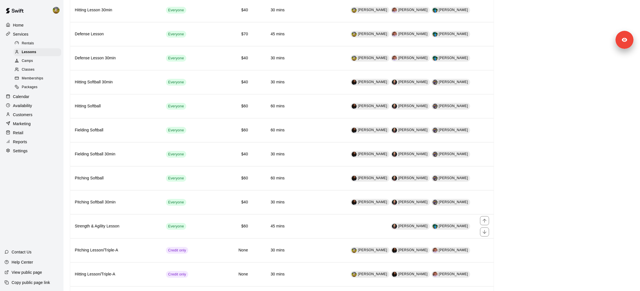
scroll to position [230, 0]
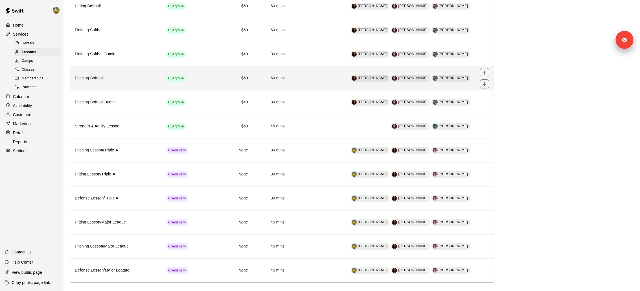
click at [123, 78] on th "Pitching Softball" at bounding box center [115, 78] width 91 height 24
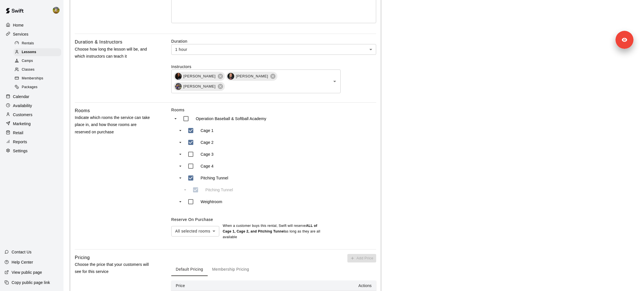
scroll to position [146, 0]
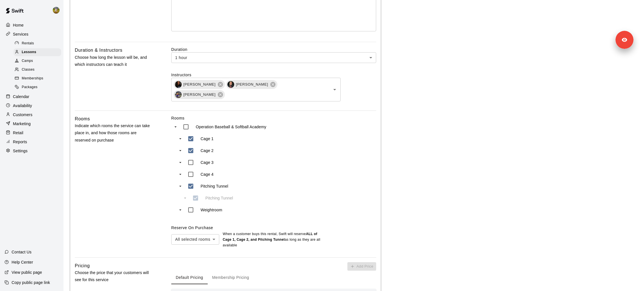
click at [20, 97] on p "Calendar" at bounding box center [21, 97] width 16 height 6
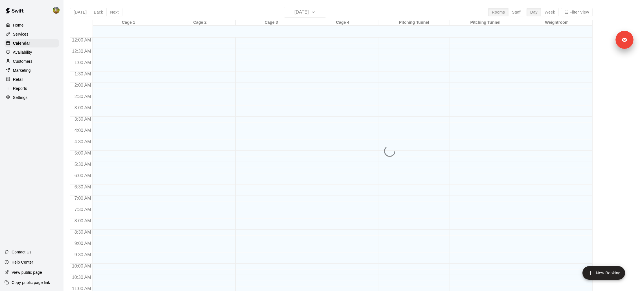
scroll to position [265, 0]
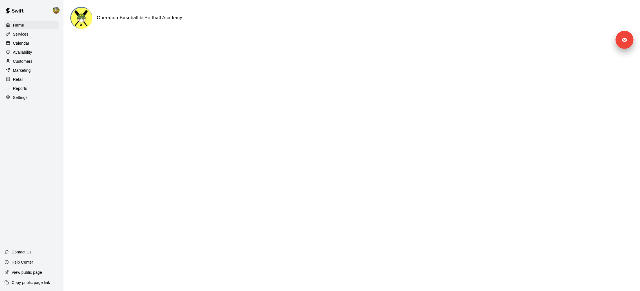
click at [26, 36] on p "Services" at bounding box center [21, 34] width 16 height 6
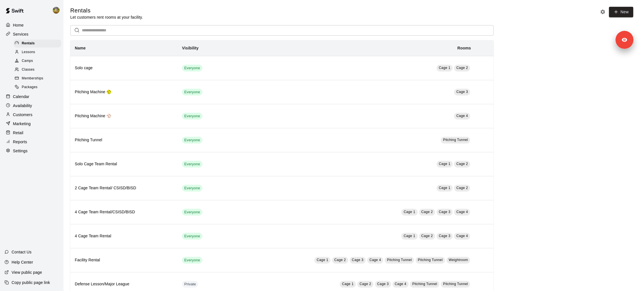
click at [34, 52] on span "Lessons" at bounding box center [29, 52] width 14 height 6
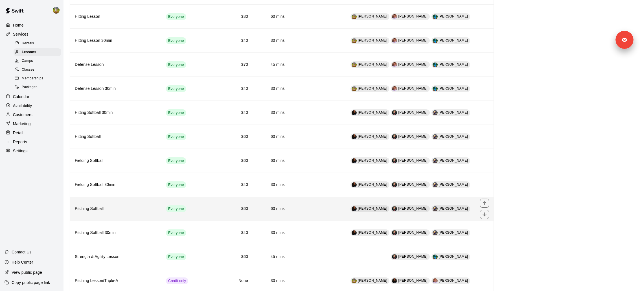
scroll to position [100, 0]
click at [106, 205] on h6 "Pitching Softball" at bounding box center [116, 208] width 82 height 6
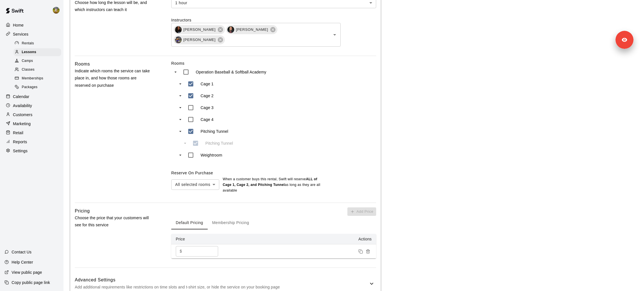
scroll to position [185, 0]
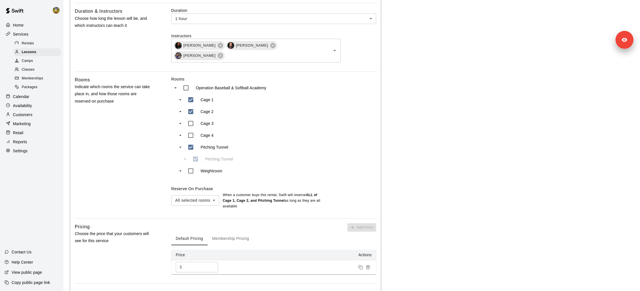
click at [22, 95] on p "Calendar" at bounding box center [21, 97] width 16 height 6
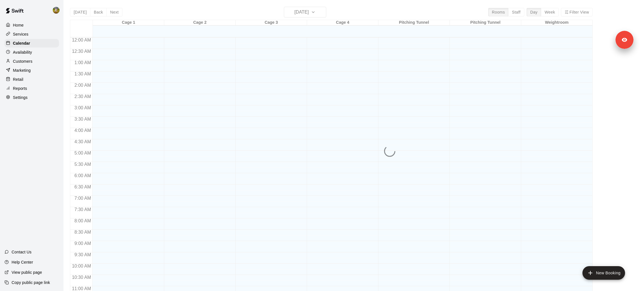
scroll to position [265, 0]
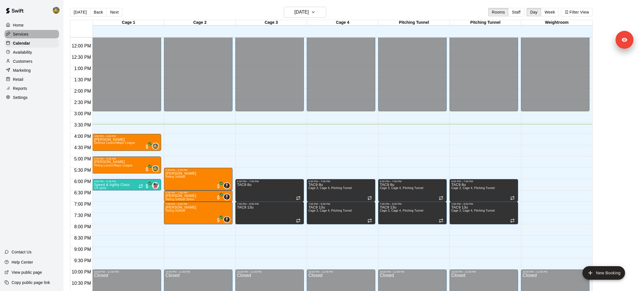
click at [30, 30] on div "Services" at bounding box center [32, 34] width 54 height 8
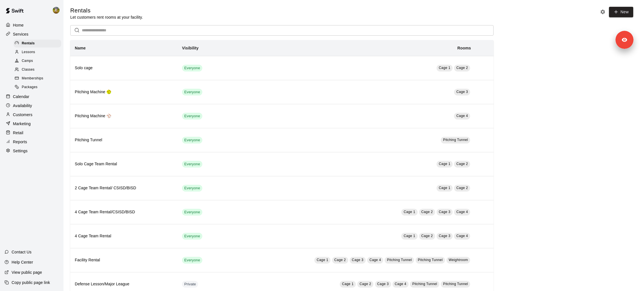
click at [43, 53] on div "Lessons" at bounding box center [38, 52] width 48 height 8
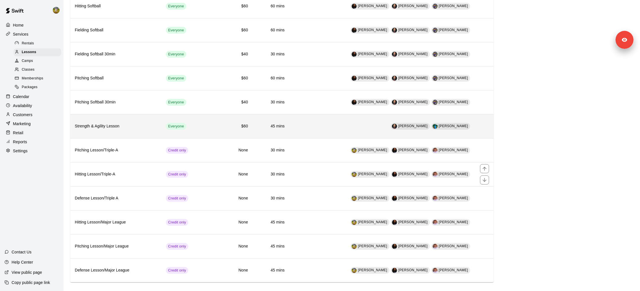
scroll to position [148, 0]
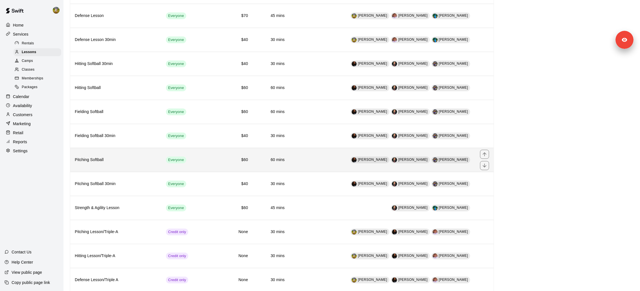
click at [100, 158] on h6 "Pitching Softball" at bounding box center [116, 160] width 82 height 6
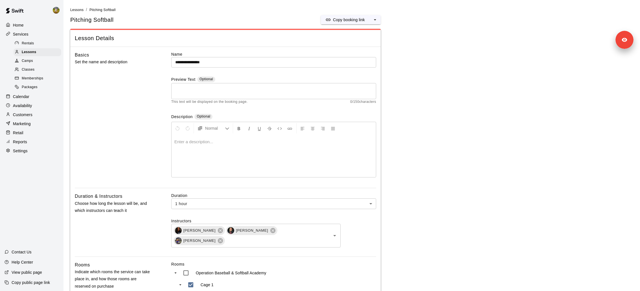
scroll to position [173, 0]
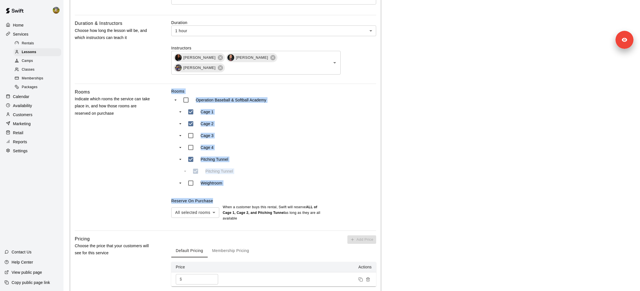
drag, startPoint x: 161, startPoint y: 202, endPoint x: 233, endPoint y: 202, distance: 72.3
click at [233, 202] on div "Rooms Indicate which rooms the service can take place in, and how those rooms a…" at bounding box center [226, 159] width 302 height 142
copy div "Rooms Operation Baseball & Softball Academy Cage 1 Cage 2 Cage 3 Cage 4 Pitchin…"
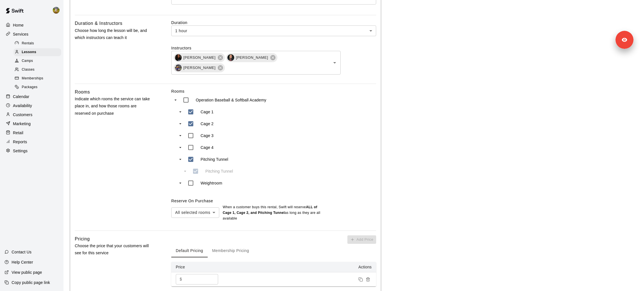
click at [199, 197] on div "Rooms Operation Baseball & Softball Academy Cage 1 Cage 2 Cage 3 Cage 4 Pitchin…" at bounding box center [273, 154] width 205 height 133
click at [199, 198] on div "Reserve On Purchase All selected rooms *** ​ When a customer buys this rental ,…" at bounding box center [273, 209] width 205 height 23
copy label "Reserve On Purchase"
click at [20, 97] on p "Calendar" at bounding box center [21, 97] width 16 height 6
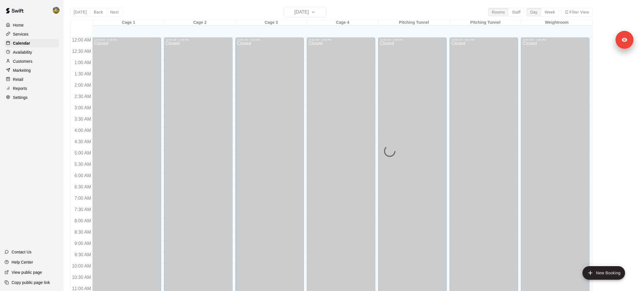
scroll to position [265, 0]
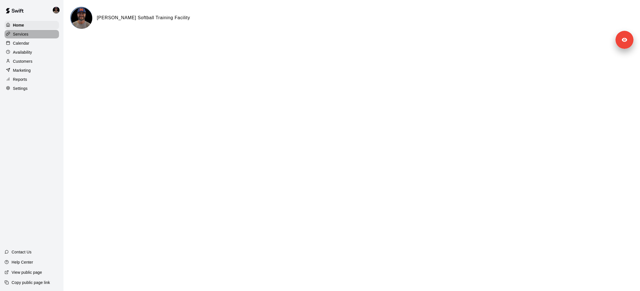
click at [37, 37] on div "Services" at bounding box center [32, 34] width 54 height 8
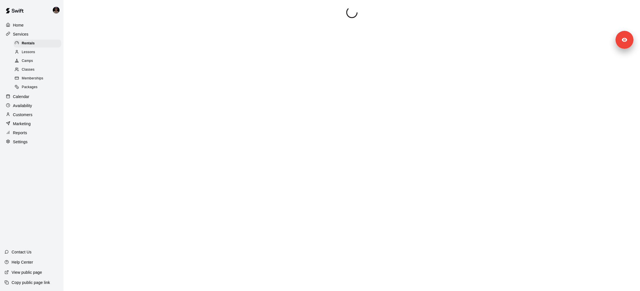
click at [37, 53] on div "Lessons" at bounding box center [38, 52] width 48 height 8
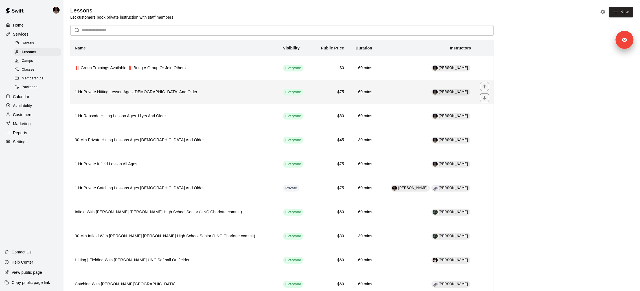
click at [163, 87] on th "1 Hr Private Hitting Lesson Ages [DEMOGRAPHIC_DATA] And Older" at bounding box center [174, 92] width 208 height 24
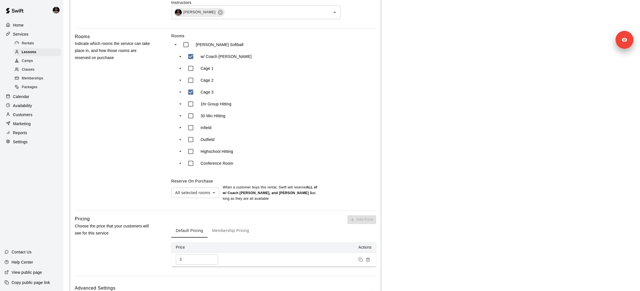
click at [387, 249] on main "**********" at bounding box center [351, 135] width 563 height 693
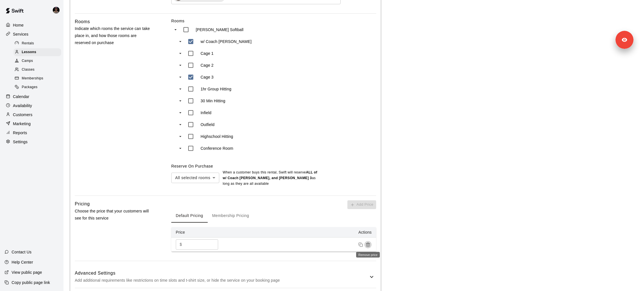
click at [370, 247] on button "Remove price" at bounding box center [367, 244] width 7 height 7
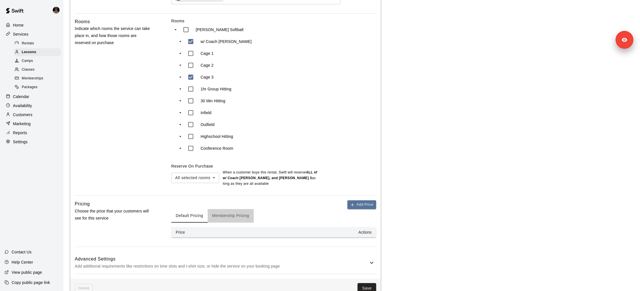
click at [232, 214] on button "Membership Pricing" at bounding box center [231, 216] width 46 height 14
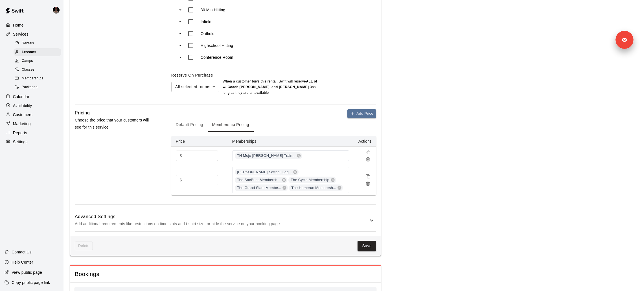
scroll to position [302, 0]
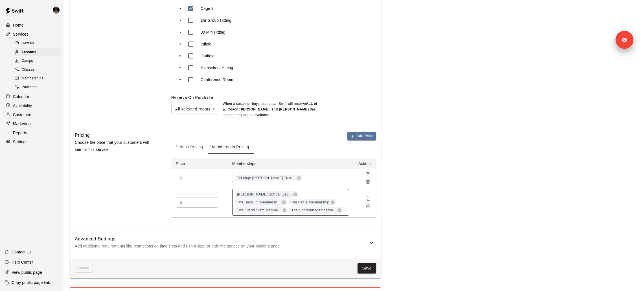
click at [341, 210] on div "[PERSON_NAME] Softball Leg... The SacBunt Membersh... The Cycle Membership The …" at bounding box center [290, 202] width 117 height 27
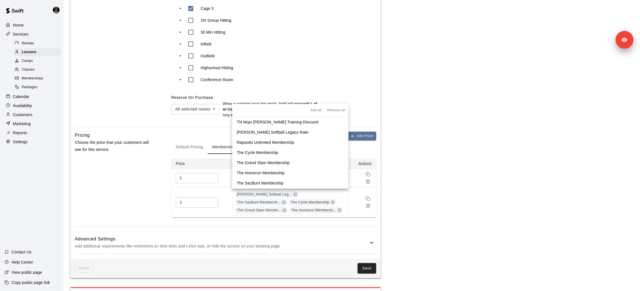
scroll to position [9, 0]
click at [407, 198] on main "**********" at bounding box center [351, 69] width 563 height 728
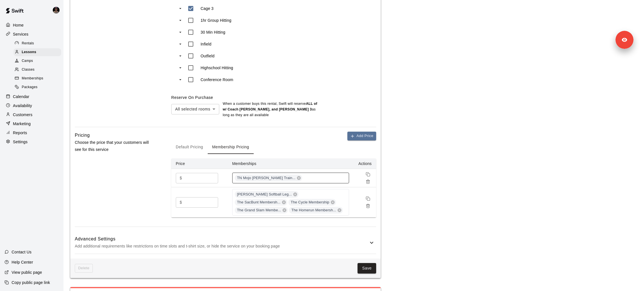
click at [300, 179] on div "TN Mojo [PERSON_NAME] Train..." at bounding box center [290, 178] width 117 height 11
click at [436, 200] on main "**********" at bounding box center [351, 69] width 563 height 728
click at [441, 165] on main "**********" at bounding box center [351, 69] width 563 height 728
click at [36, 78] on span "Memberships" at bounding box center [32, 79] width 21 height 6
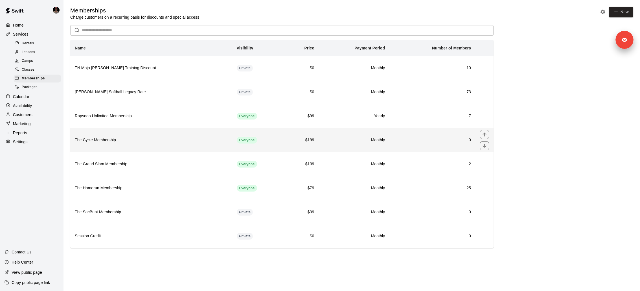
click at [122, 145] on th "The Cycle Membership" at bounding box center [151, 140] width 162 height 24
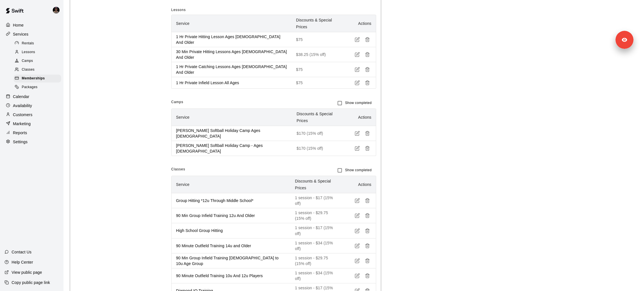
scroll to position [513, 0]
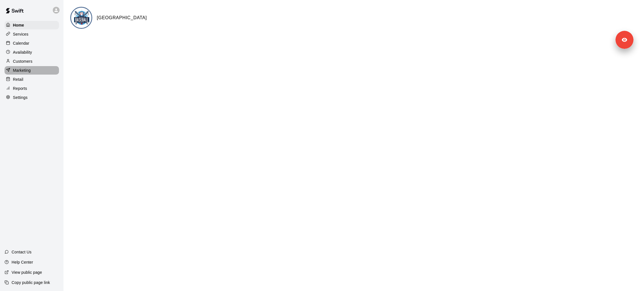
click at [27, 73] on div "Marketing" at bounding box center [32, 70] width 54 height 8
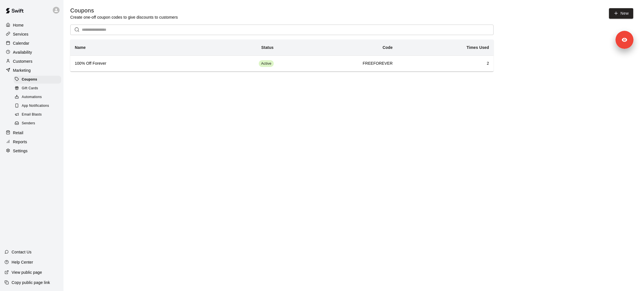
click at [38, 114] on span "Email Blasts" at bounding box center [32, 115] width 20 height 6
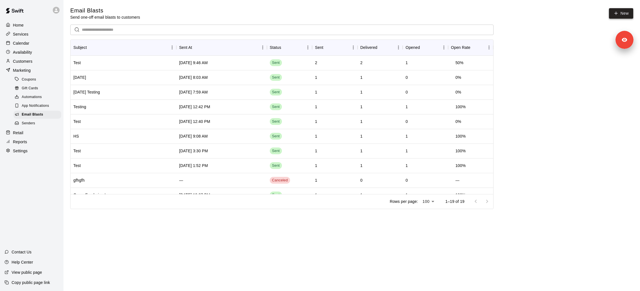
click at [626, 16] on link "New" at bounding box center [621, 13] width 24 height 10
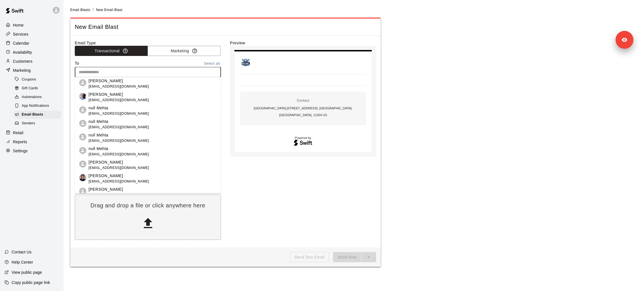
click at [174, 70] on input "text" at bounding box center [148, 72] width 142 height 7
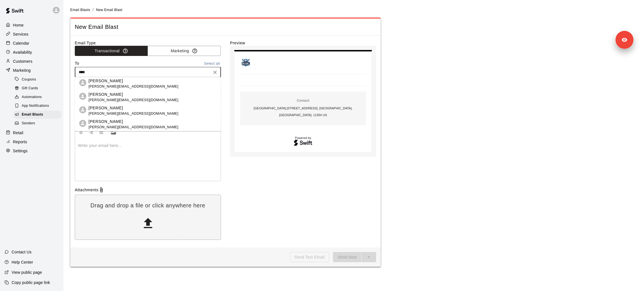
type input "*****"
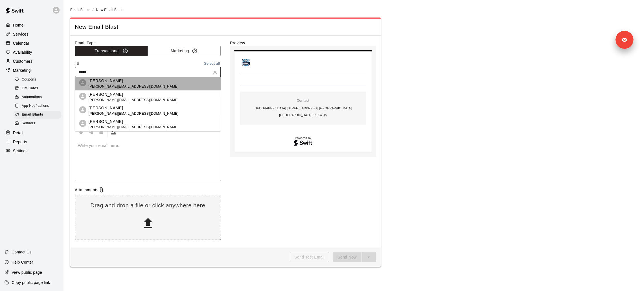
click at [104, 83] on p "[PERSON_NAME]" at bounding box center [134, 81] width 90 height 6
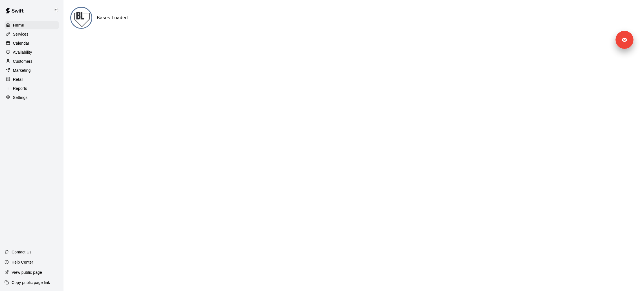
click at [30, 30] on div "Services" at bounding box center [32, 34] width 54 height 8
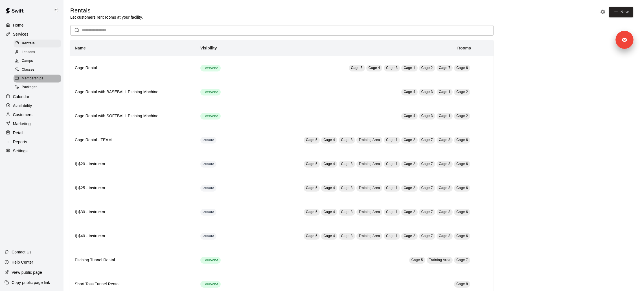
click at [50, 75] on div "Memberships" at bounding box center [38, 79] width 48 height 8
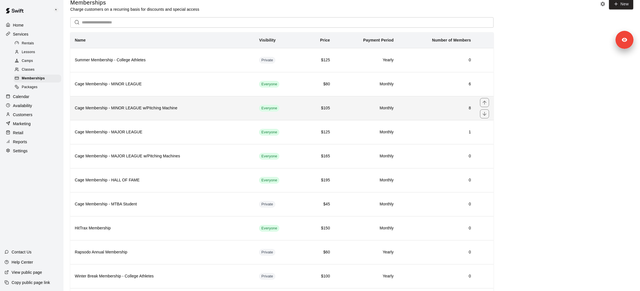
scroll to position [8, 0]
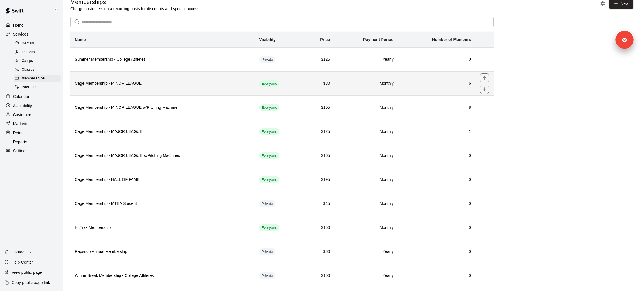
click at [202, 86] on th "Cage Membership - MINOR LEAGUE" at bounding box center [162, 83] width 184 height 24
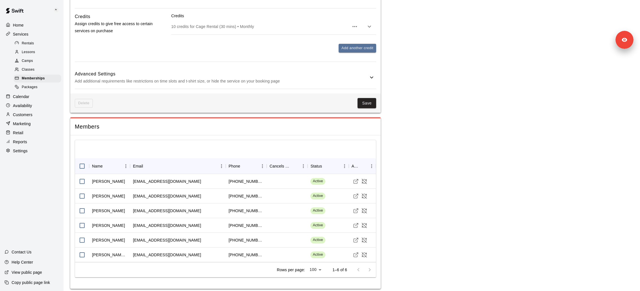
scroll to position [444, 0]
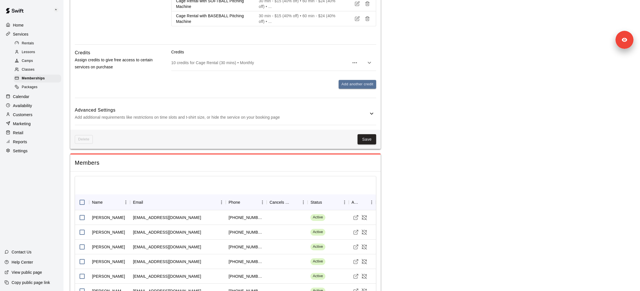
click at [222, 118] on p "Add additional requirements like restrictions on time slots and t-shirt size, o…" at bounding box center [222, 117] width 294 height 7
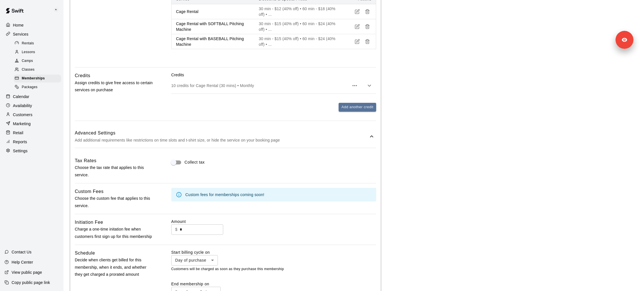
scroll to position [318, 0]
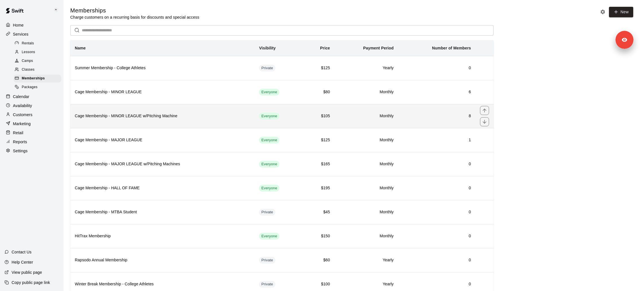
click at [182, 109] on th "Cage Membership - MINOR LEAGUE w/Pitching Machine" at bounding box center [162, 116] width 184 height 24
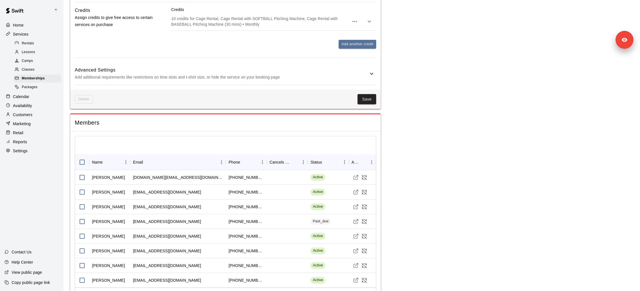
click at [177, 85] on div "Advanced Settings Add additional requirements like restrictions on time slots a…" at bounding box center [226, 73] width 302 height 22
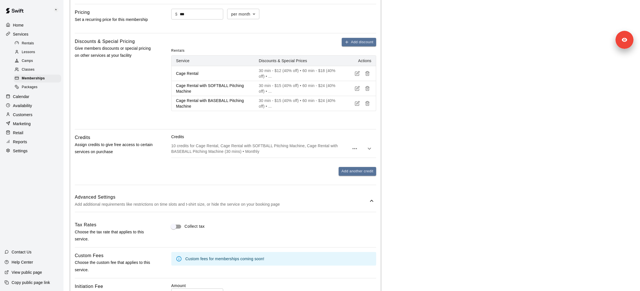
scroll to position [310, 0]
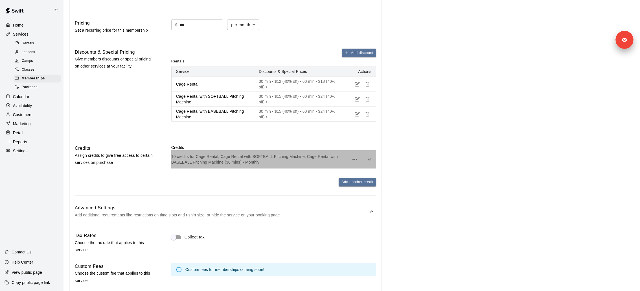
click at [237, 165] on p "10 credits for Cage Rental, Cage Rental with SOFTBALL Pitching Machine, Cage Re…" at bounding box center [260, 159] width 178 height 11
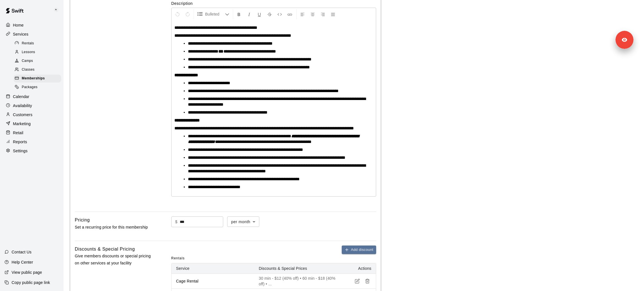
scroll to position [24, 0]
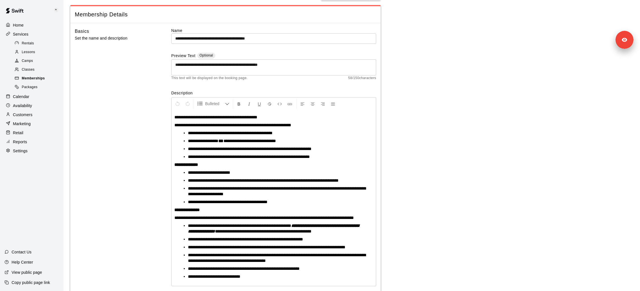
click at [47, 78] on div "Memberships" at bounding box center [38, 79] width 48 height 8
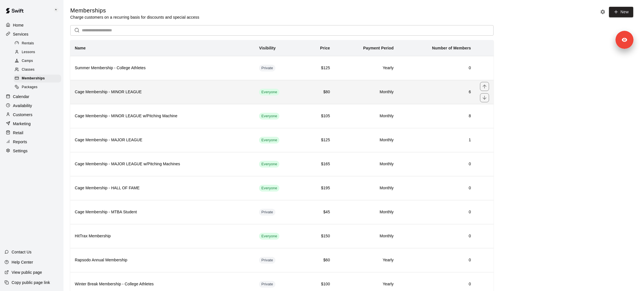
click at [154, 95] on th "Cage Membership - MINOR LEAGUE" at bounding box center [162, 92] width 184 height 24
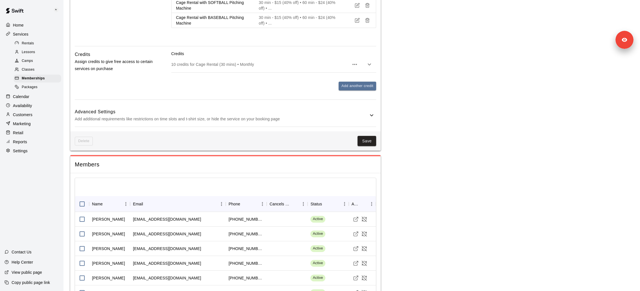
scroll to position [444, 0]
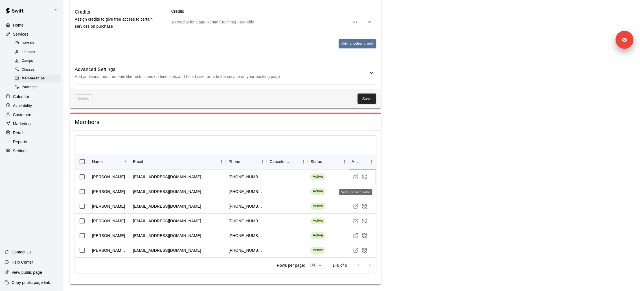
click at [355, 175] on icon "Visit customer profile" at bounding box center [356, 177] width 6 height 6
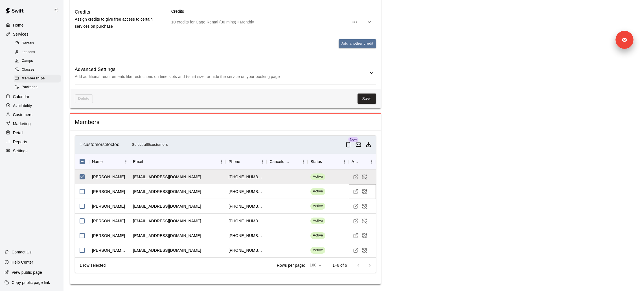
click at [356, 192] on line "Visit customer profile" at bounding box center [356, 190] width 3 height 3
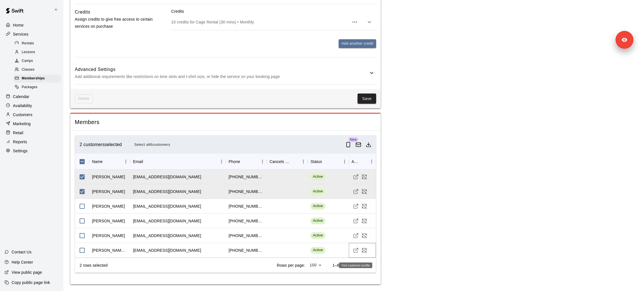
click at [355, 250] on icon "Visit customer profile" at bounding box center [356, 250] width 6 height 6
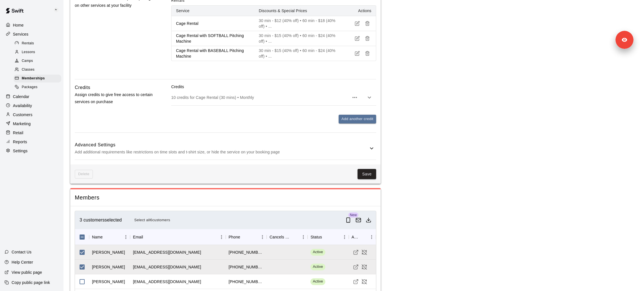
scroll to position [333, 0]
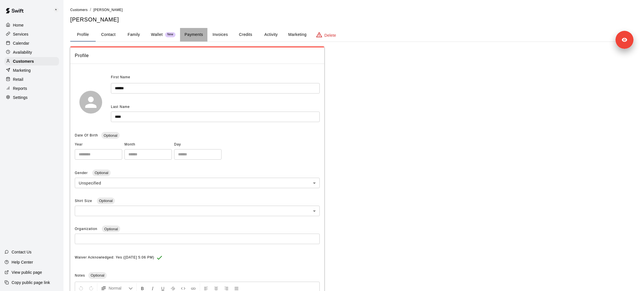
click at [185, 32] on button "Payments" at bounding box center [193, 35] width 27 height 14
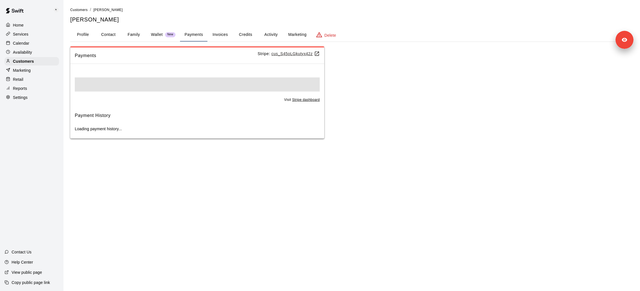
click at [299, 54] on u "cus_S45oLGkutyx42z" at bounding box center [296, 53] width 48 height 5
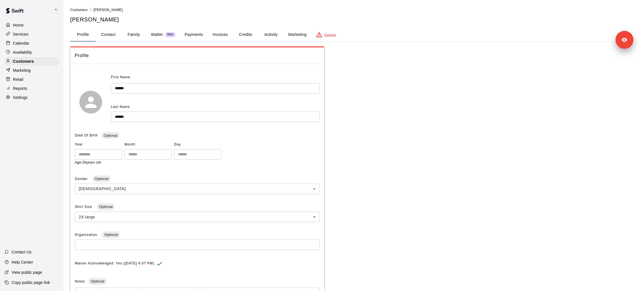
click at [197, 38] on button "Payments" at bounding box center [193, 35] width 27 height 14
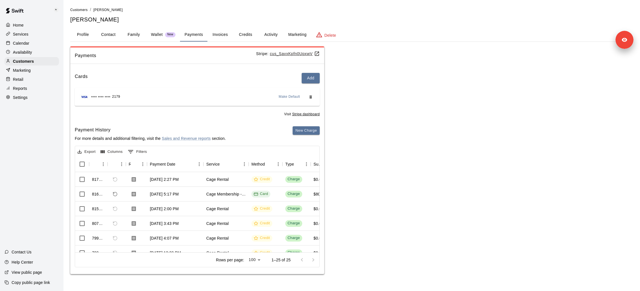
click at [301, 55] on u "cus_SavxKpfn0UpxwV" at bounding box center [295, 53] width 50 height 5
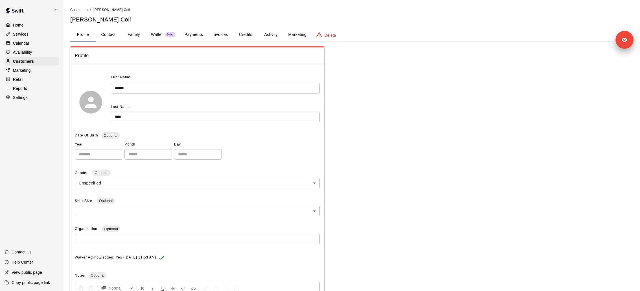
click at [190, 31] on button "Payments" at bounding box center [193, 35] width 27 height 14
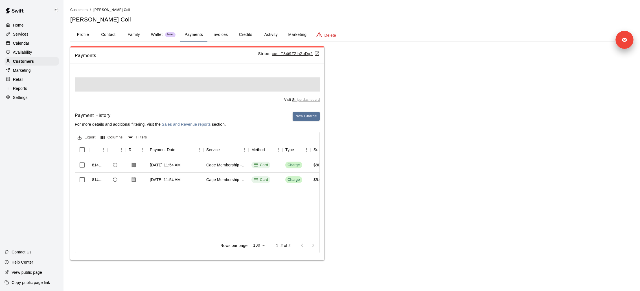
click at [291, 54] on u "cus_T34i9ZZlhZbDg2" at bounding box center [296, 53] width 48 height 5
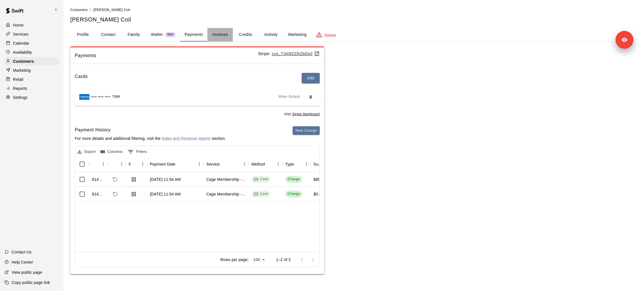
click at [222, 35] on button "Invoices" at bounding box center [220, 35] width 25 height 14
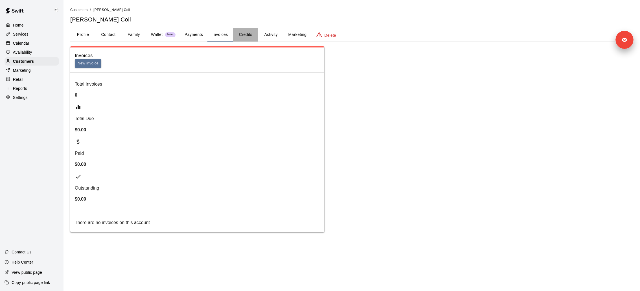
click at [245, 34] on button "Credits" at bounding box center [245, 35] width 25 height 14
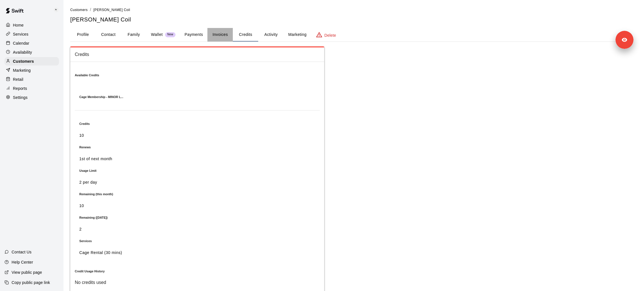
click at [230, 36] on button "Invoices" at bounding box center [220, 35] width 25 height 14
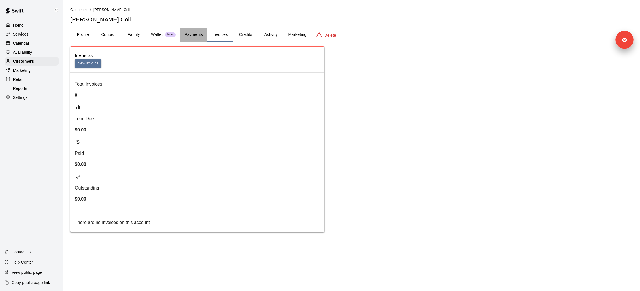
click at [191, 32] on button "Payments" at bounding box center [193, 35] width 27 height 14
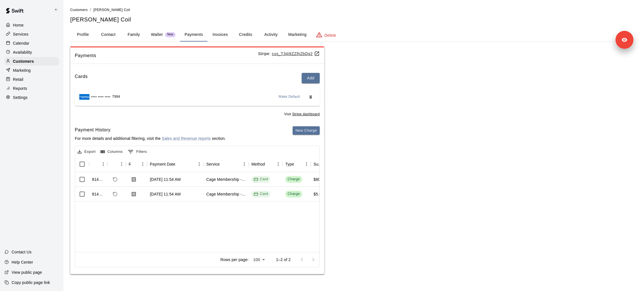
click at [192, 31] on button "Payments" at bounding box center [193, 35] width 27 height 14
click at [281, 51] on p "Stripe: cus_T34i9ZZlhZbDg2" at bounding box center [289, 54] width 62 height 6
click at [281, 51] on u "cus_T34i9ZZlhZbDg2" at bounding box center [296, 53] width 48 height 5
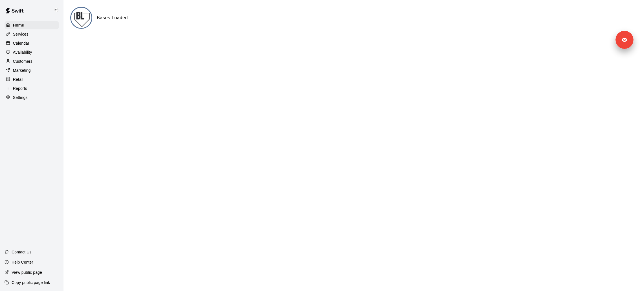
click at [50, 36] on div "Services" at bounding box center [32, 34] width 54 height 8
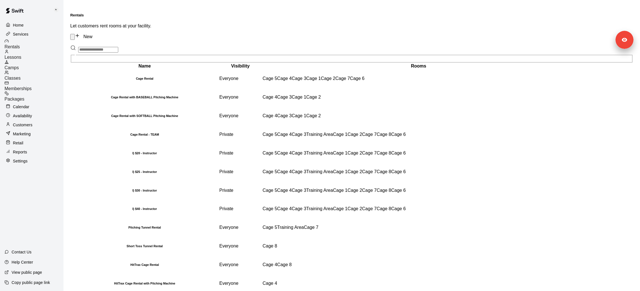
click at [44, 81] on div "Memberships" at bounding box center [34, 86] width 59 height 10
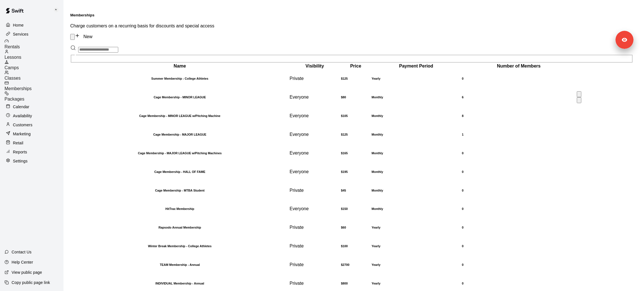
click at [121, 95] on h6 "Cage Membership - MINOR LEAGUE" at bounding box center [179, 96] width 217 height 3
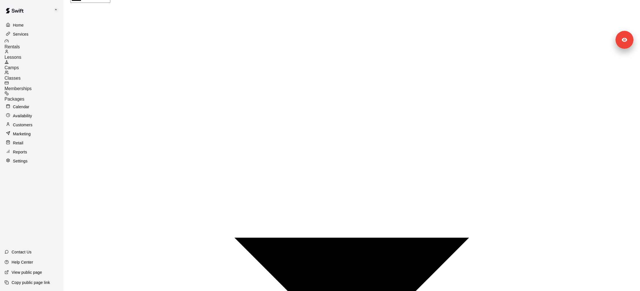
scroll to position [444, 0]
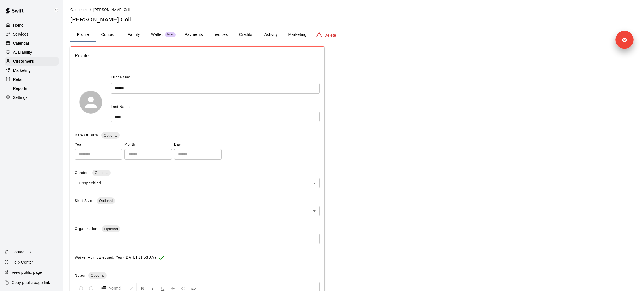
click at [195, 40] on button "Payments" at bounding box center [193, 35] width 27 height 14
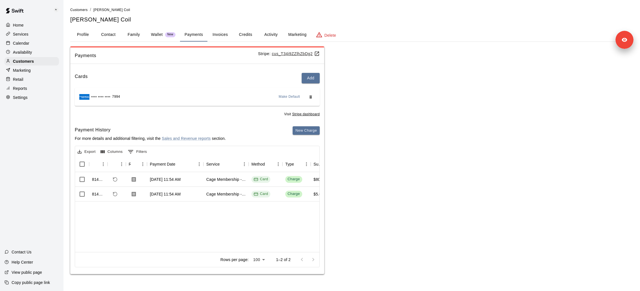
click at [301, 54] on u "cus_T34i9ZZlhZbDg2" at bounding box center [296, 53] width 48 height 5
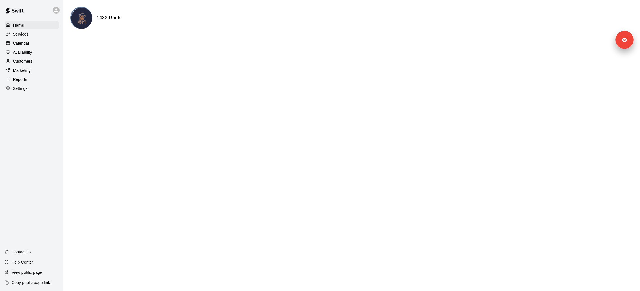
click at [32, 90] on div "Settings" at bounding box center [32, 88] width 54 height 8
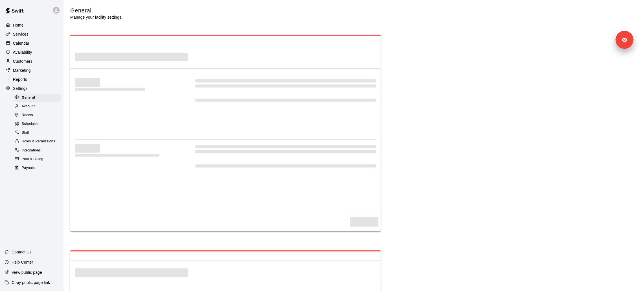
select select "**"
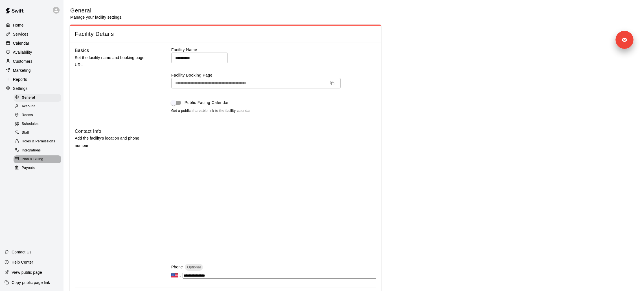
click at [33, 158] on span "Plan & Billing" at bounding box center [32, 159] width 21 height 6
